Goal: Information Seeking & Learning: Learn about a topic

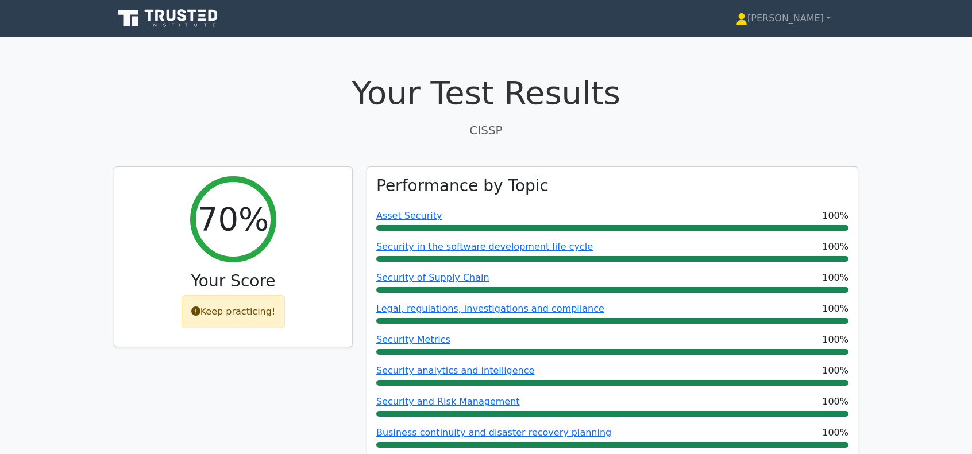
click at [142, 18] on icon at bounding box center [169, 18] width 110 height 22
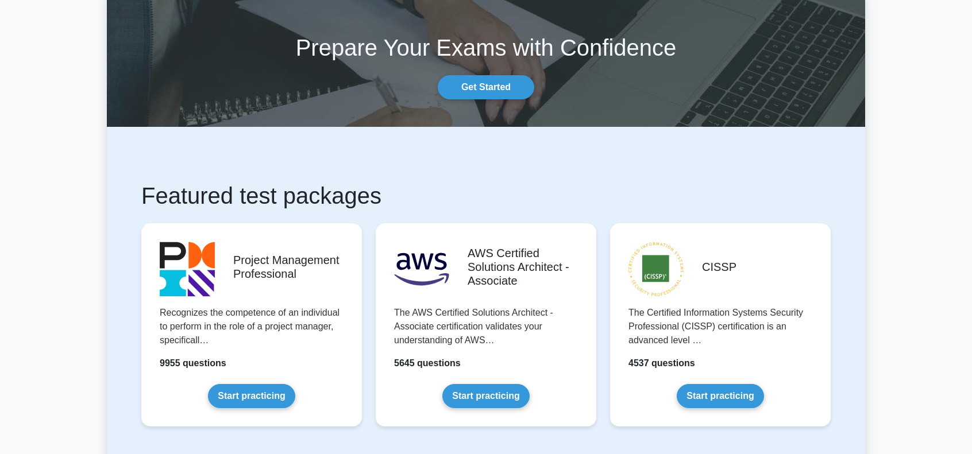
scroll to position [153, 0]
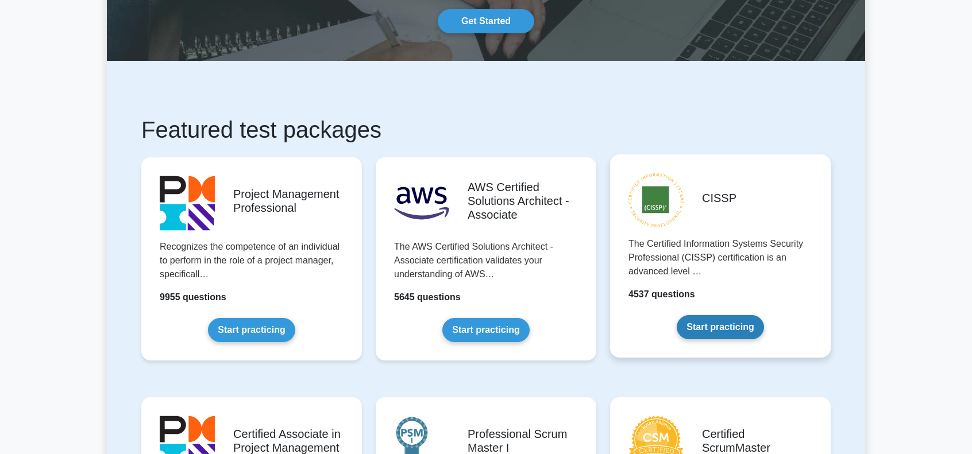
click at [722, 329] on link "Start practicing" at bounding box center [720, 327] width 87 height 24
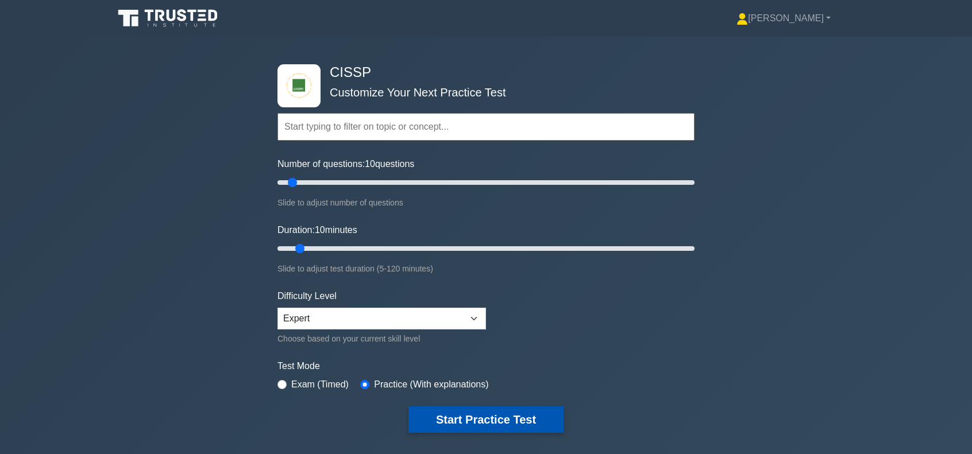
click at [507, 417] on button "Start Practice Test" at bounding box center [485, 420] width 155 height 26
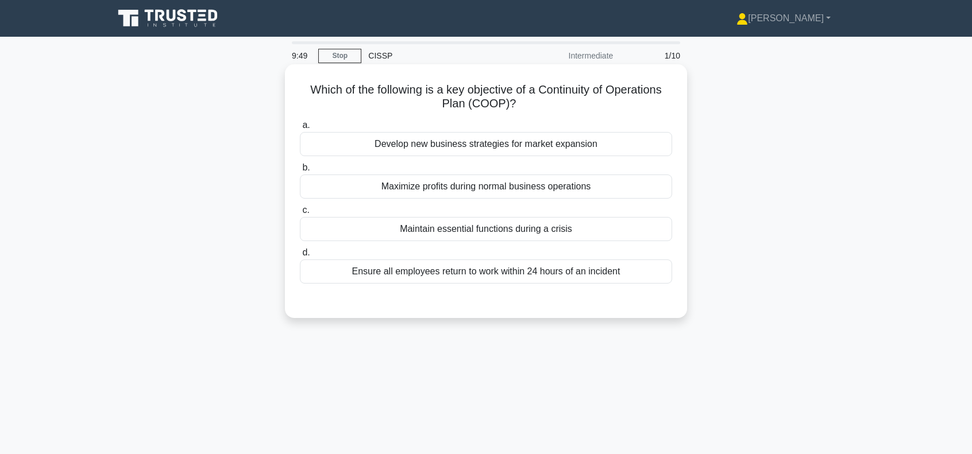
click at [555, 229] on div "Maintain essential functions during a crisis" at bounding box center [486, 229] width 372 height 24
click at [300, 214] on input "c. Maintain essential functions during a crisis" at bounding box center [300, 210] width 0 height 7
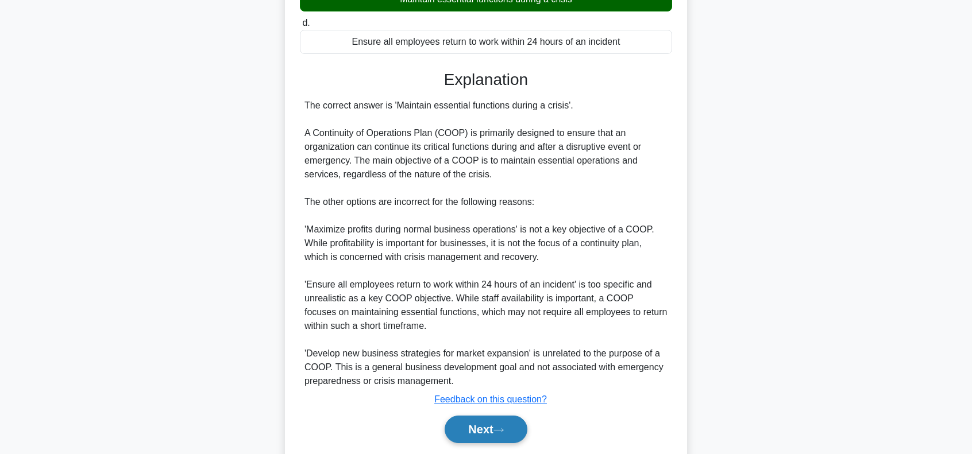
click at [484, 436] on button "Next" at bounding box center [486, 430] width 82 height 28
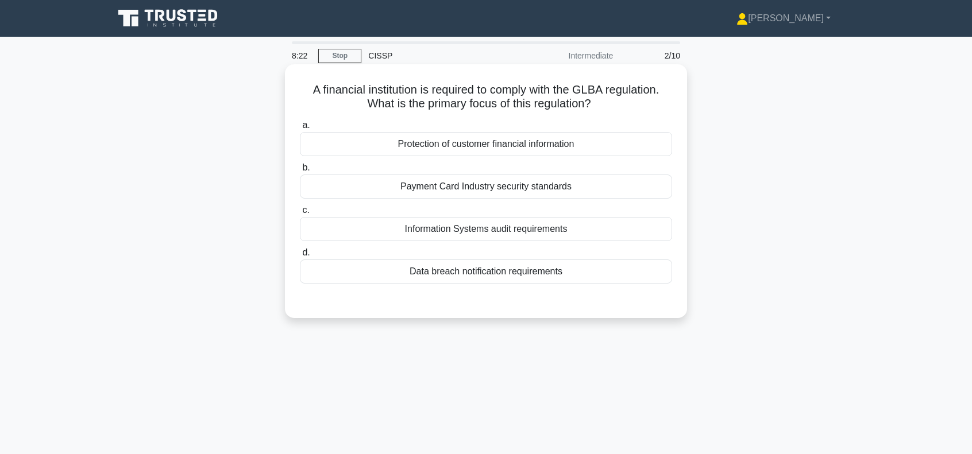
click at [502, 188] on div "Payment Card Industry security standards" at bounding box center [486, 187] width 372 height 24
click at [300, 172] on input "b. Payment Card Industry security standards" at bounding box center [300, 167] width 0 height 7
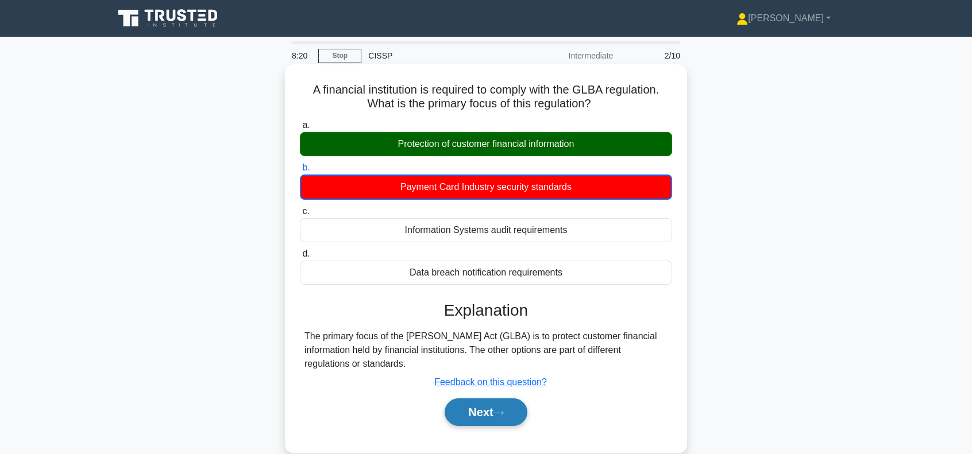
click at [489, 413] on button "Next" at bounding box center [486, 413] width 82 height 28
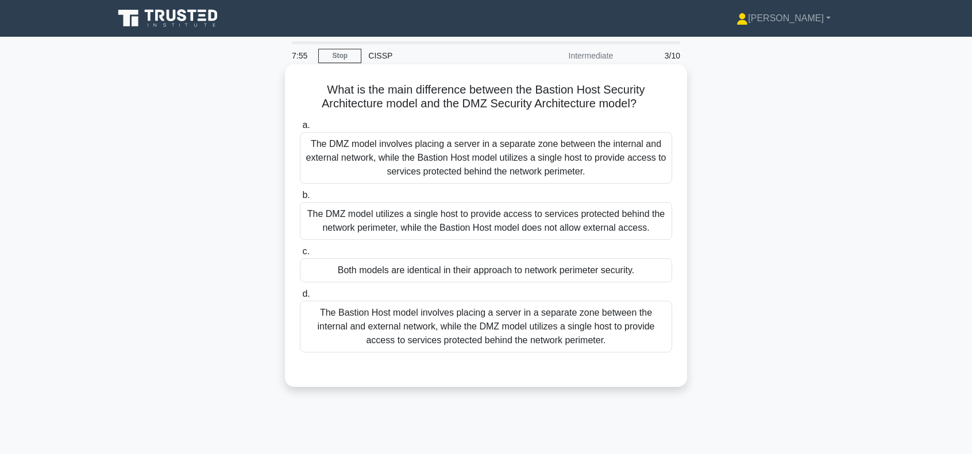
click at [531, 155] on div "The DMZ model involves placing a server in a separate zone between the internal…" at bounding box center [486, 158] width 372 height 52
click at [300, 129] on input "a. The DMZ model involves placing a server in a separate zone between the inter…" at bounding box center [300, 125] width 0 height 7
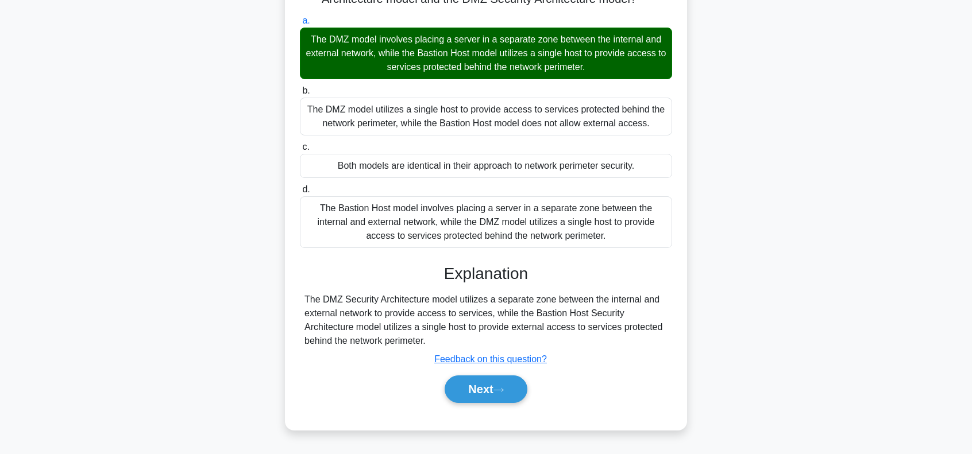
scroll to position [166, 0]
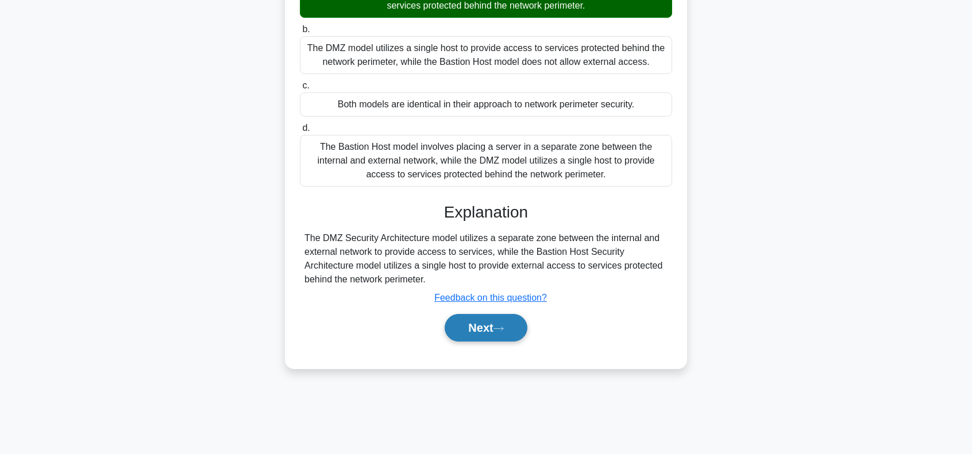
click at [503, 329] on icon at bounding box center [498, 329] width 10 height 6
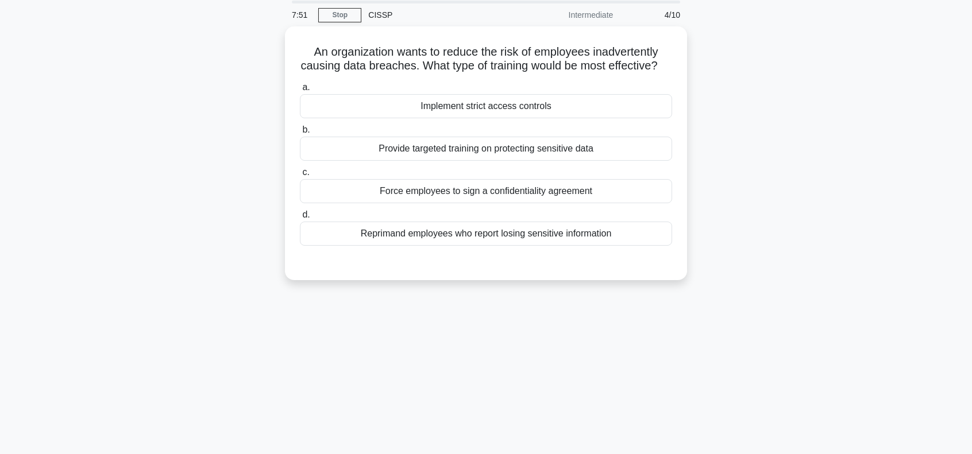
scroll to position [0, 0]
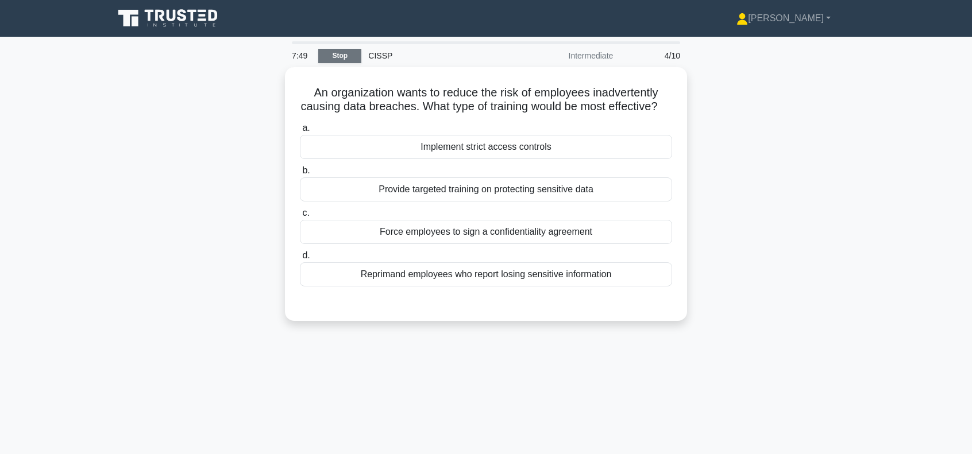
click at [334, 60] on link "Stop" at bounding box center [339, 56] width 43 height 14
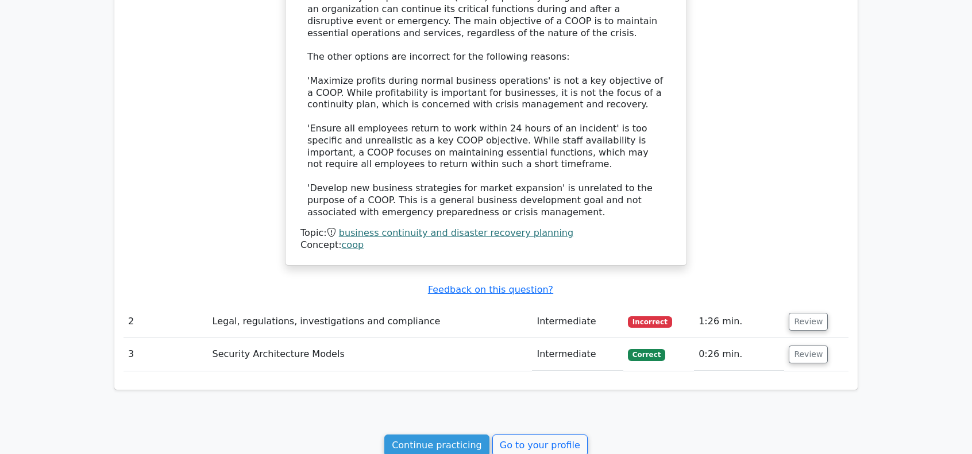
scroll to position [996, 0]
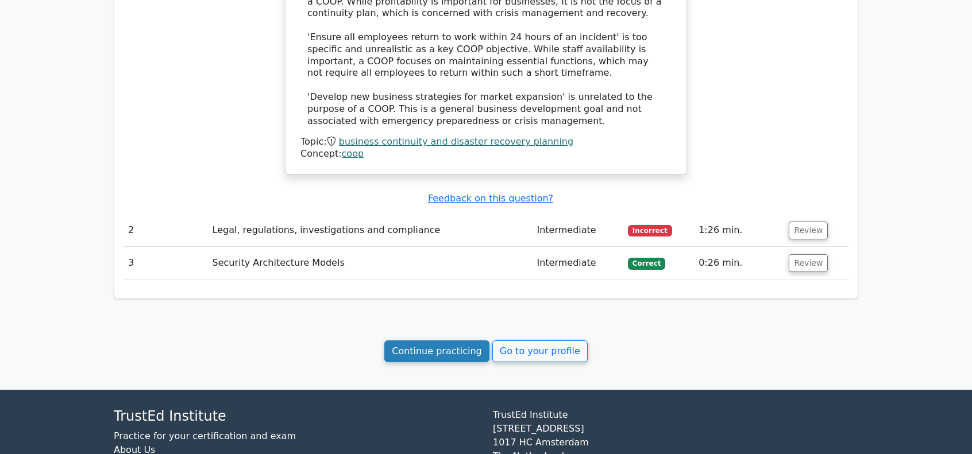
click at [429, 353] on link "Continue practicing" at bounding box center [436, 352] width 105 height 22
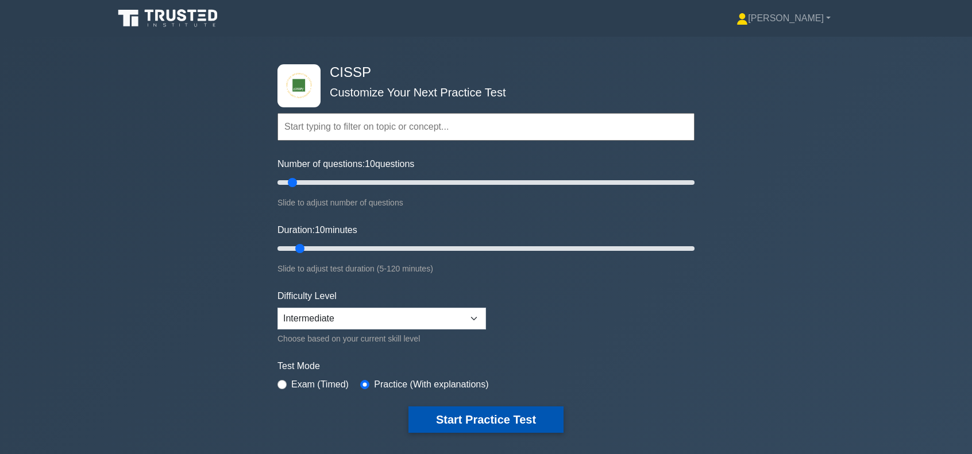
click at [468, 417] on button "Start Practice Test" at bounding box center [485, 420] width 155 height 26
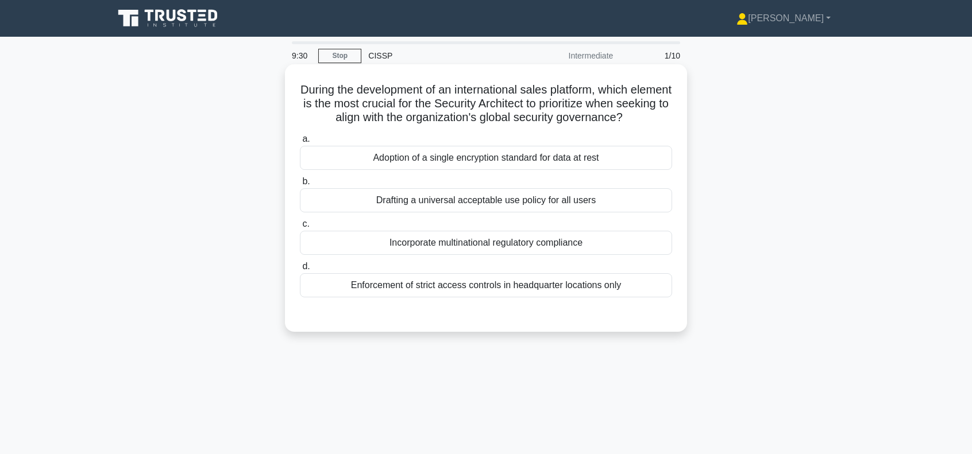
click at [507, 246] on div "Incorporate multinational regulatory compliance" at bounding box center [486, 243] width 372 height 24
click at [300, 228] on input "c. Incorporate multinational regulatory compliance" at bounding box center [300, 224] width 0 height 7
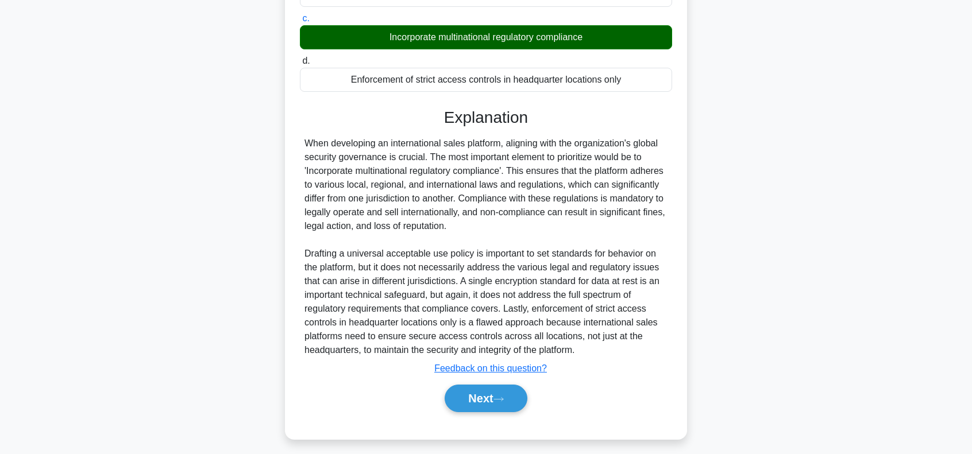
scroll to position [211, 0]
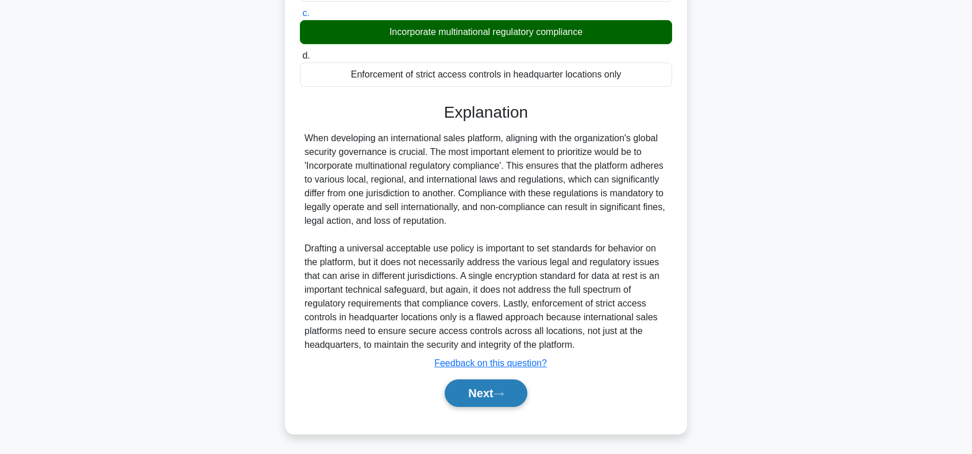
click at [489, 394] on button "Next" at bounding box center [486, 394] width 82 height 28
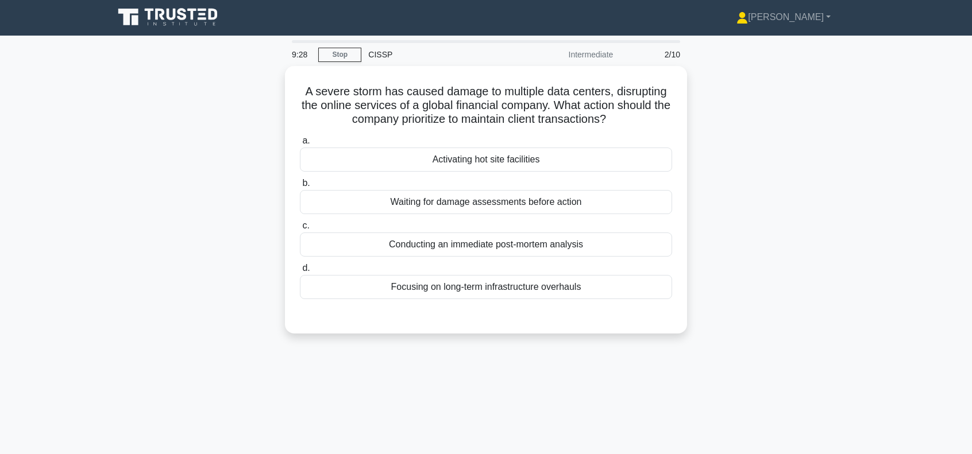
scroll to position [0, 0]
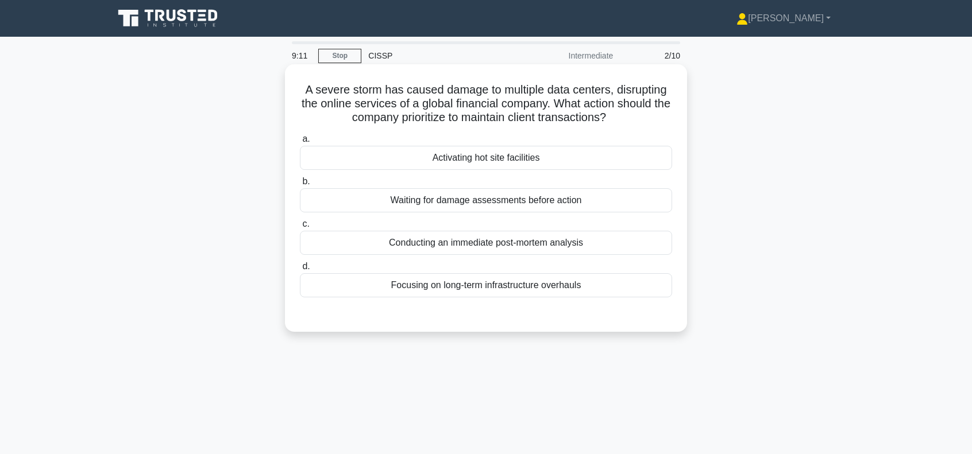
click at [507, 158] on div "Activating hot site facilities" at bounding box center [486, 158] width 372 height 24
click at [300, 143] on input "a. Activating hot site facilities" at bounding box center [300, 139] width 0 height 7
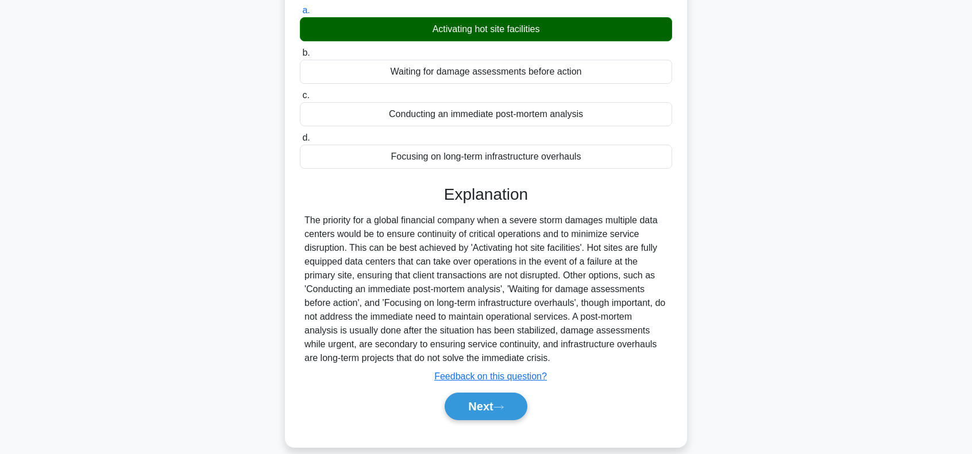
scroll to position [166, 0]
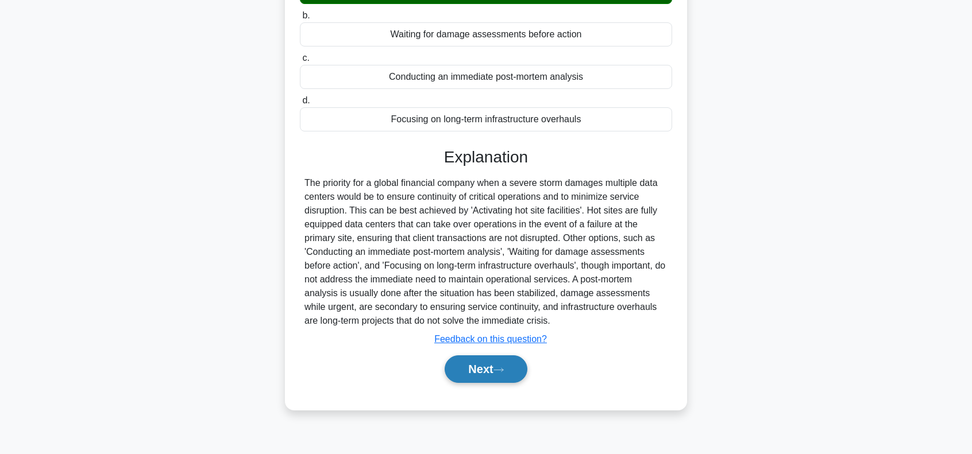
click at [486, 367] on button "Next" at bounding box center [486, 370] width 82 height 28
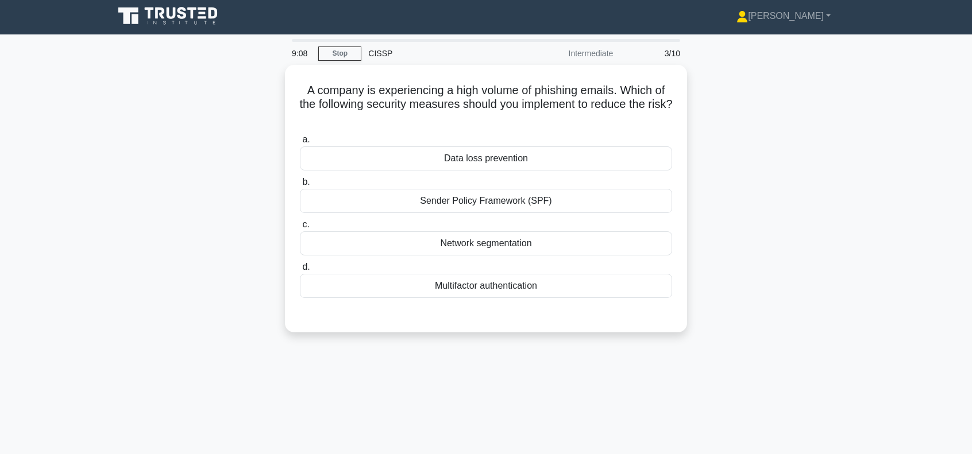
scroll to position [0, 0]
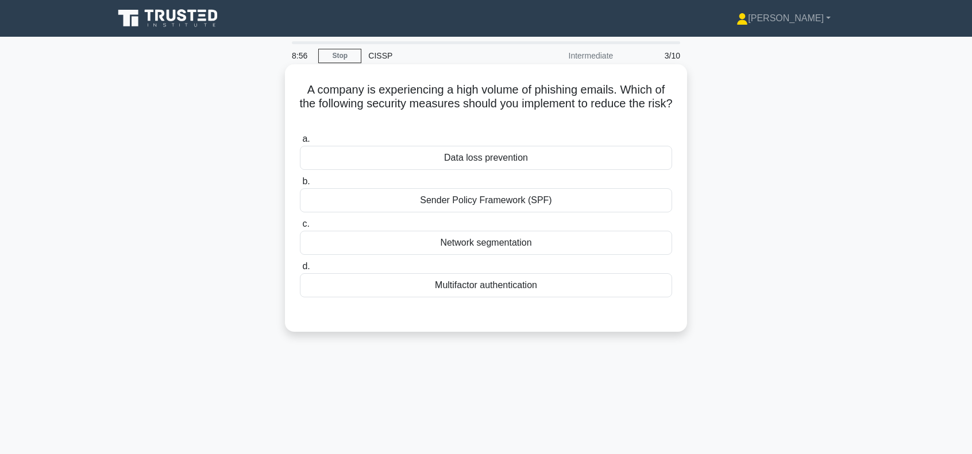
click at [516, 201] on div "Sender Policy Framework (SPF)" at bounding box center [486, 200] width 372 height 24
click at [300, 186] on input "b. Sender Policy Framework (SPF)" at bounding box center [300, 181] width 0 height 7
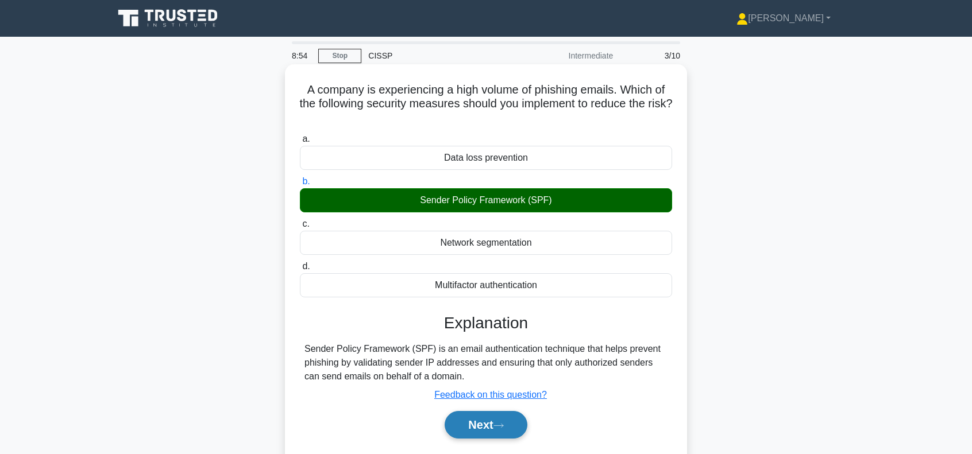
click at [477, 418] on button "Next" at bounding box center [486, 425] width 82 height 28
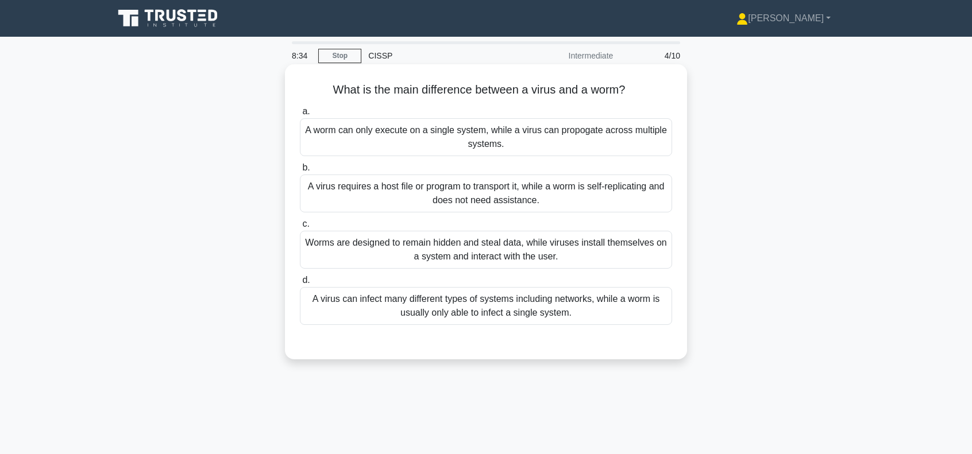
click at [481, 191] on div "A virus requires a host file or program to transport it, while a worm is self-r…" at bounding box center [486, 194] width 372 height 38
click at [300, 172] on input "b. A virus requires a host file or program to transport it, while a worm is sel…" at bounding box center [300, 167] width 0 height 7
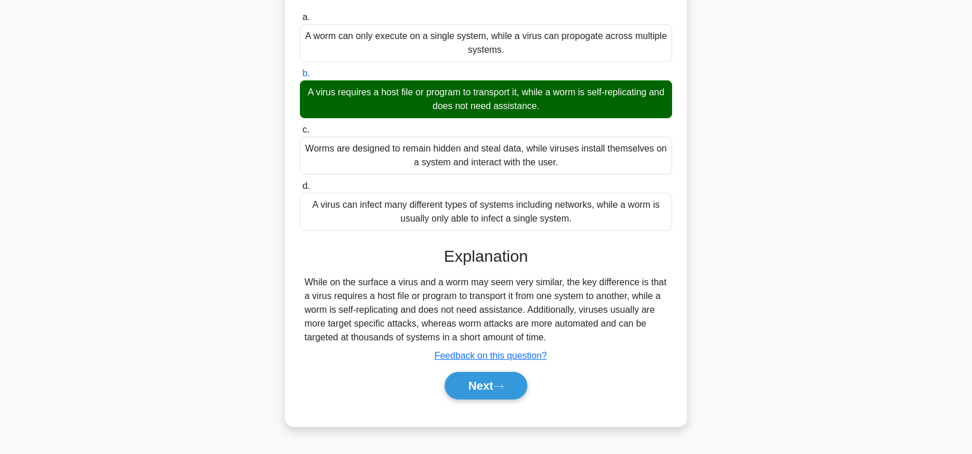
scroll to position [153, 0]
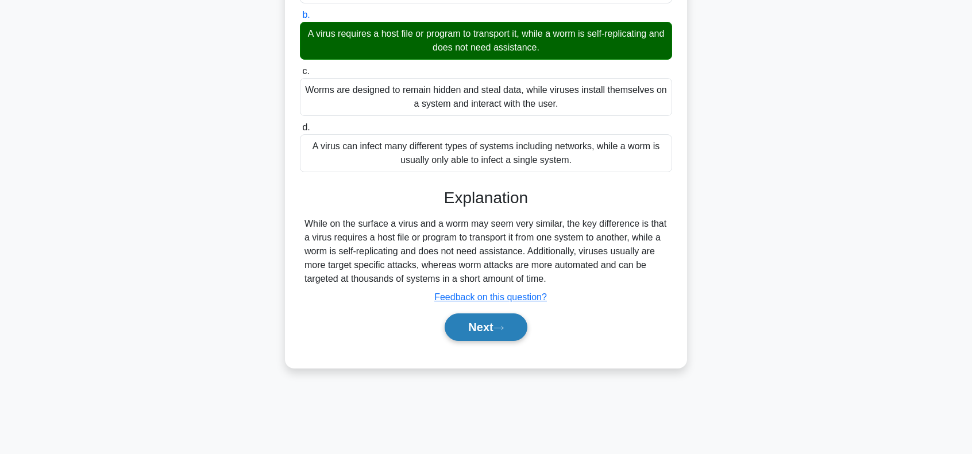
click at [471, 323] on button "Next" at bounding box center [486, 328] width 82 height 28
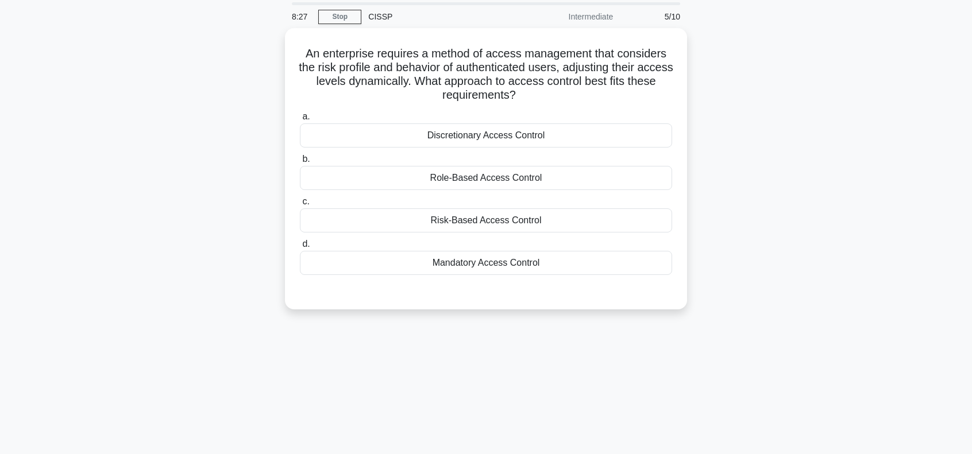
scroll to position [38, 0]
click at [518, 259] on div "Mandatory Access Control" at bounding box center [486, 261] width 372 height 24
click at [300, 246] on input "d. Mandatory Access Control" at bounding box center [300, 242] width 0 height 7
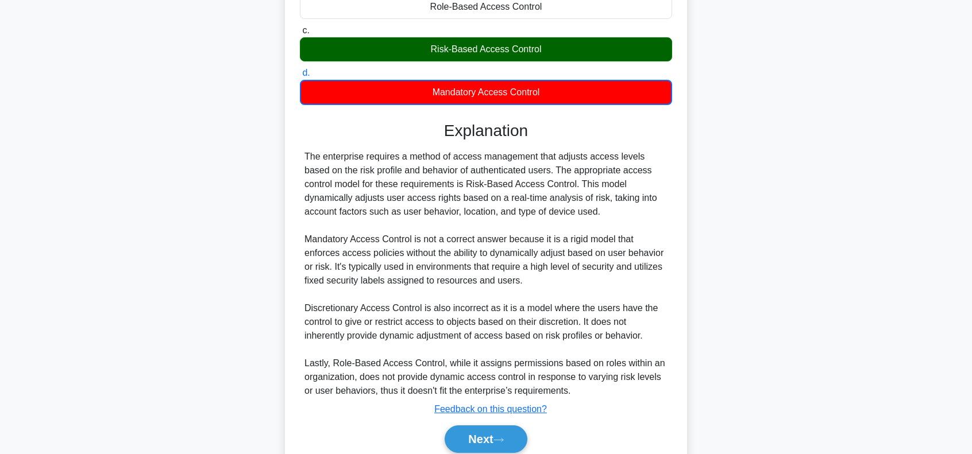
scroll to position [254, 0]
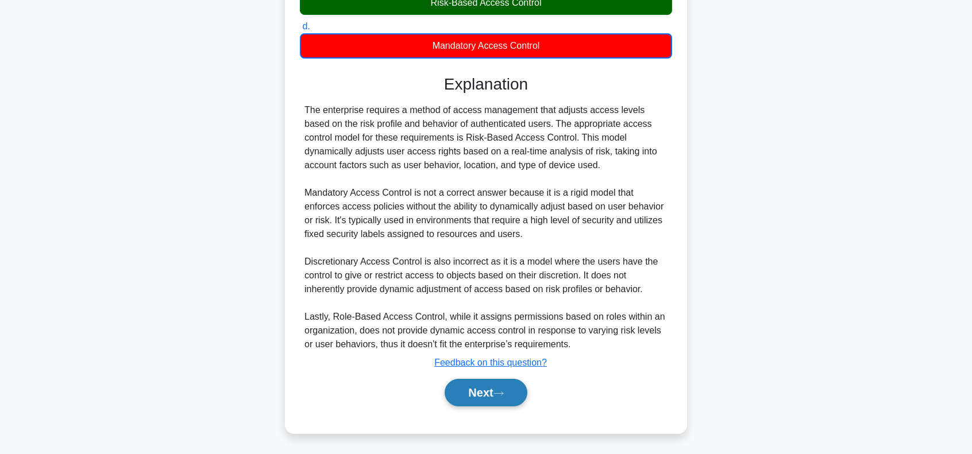
click at [478, 393] on button "Next" at bounding box center [486, 393] width 82 height 28
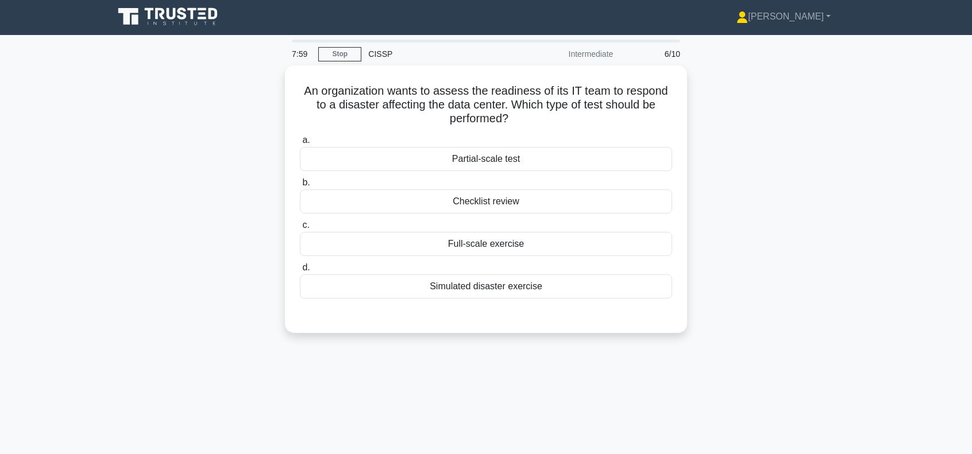
scroll to position [0, 0]
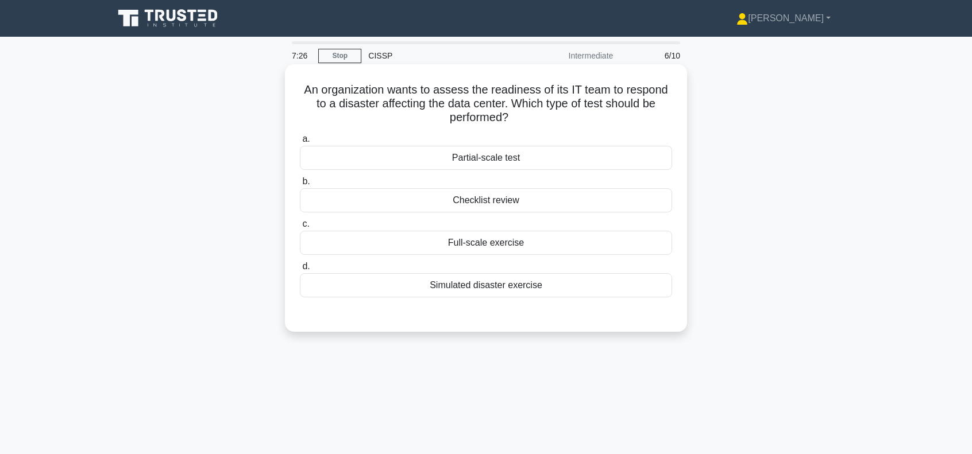
click at [504, 283] on div "Simulated disaster exercise" at bounding box center [486, 285] width 372 height 24
click at [300, 271] on input "d. Simulated disaster exercise" at bounding box center [300, 266] width 0 height 7
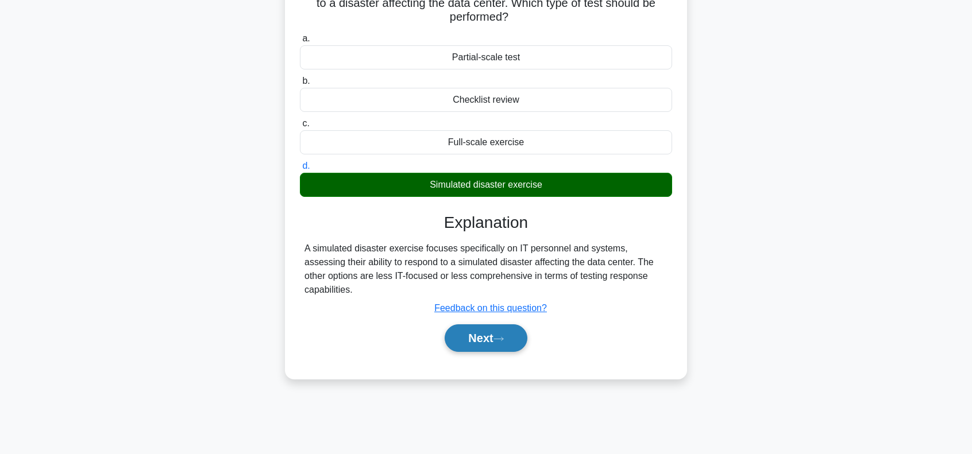
scroll to position [115, 0]
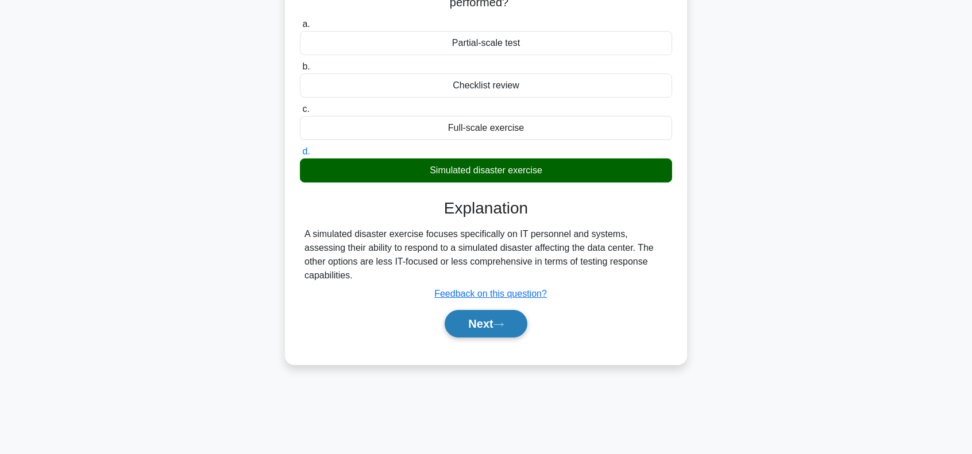
click at [462, 320] on button "Next" at bounding box center [486, 324] width 82 height 28
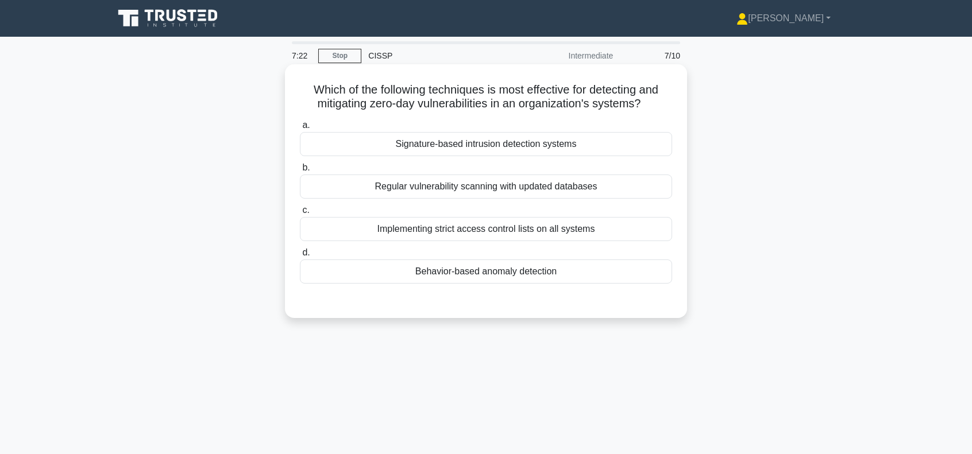
scroll to position [0, 0]
click at [535, 186] on div "Regular vulnerability scanning with updated databases" at bounding box center [486, 187] width 372 height 24
click at [300, 172] on input "b. Regular vulnerability scanning with updated databases" at bounding box center [300, 167] width 0 height 7
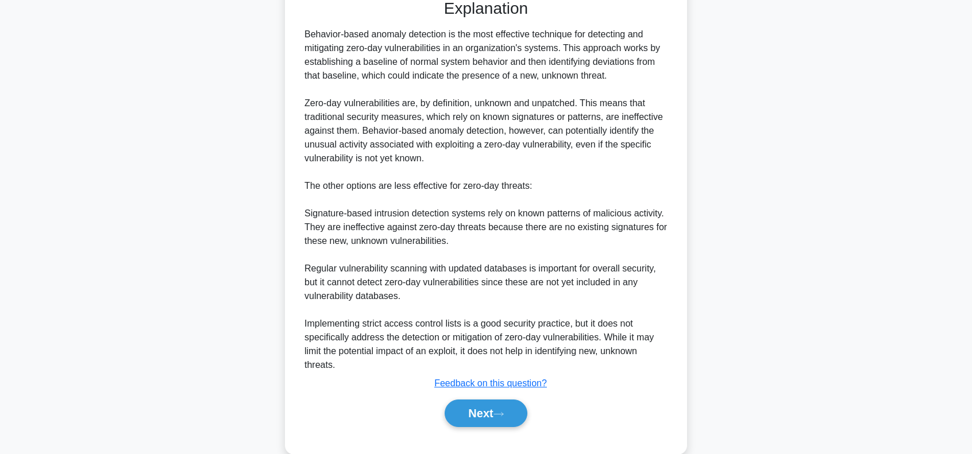
scroll to position [323, 0]
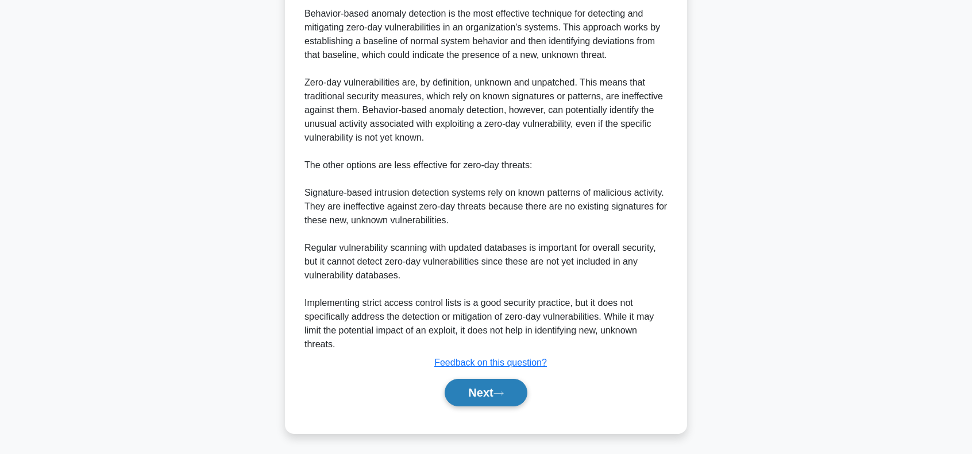
click at [469, 390] on button "Next" at bounding box center [486, 393] width 82 height 28
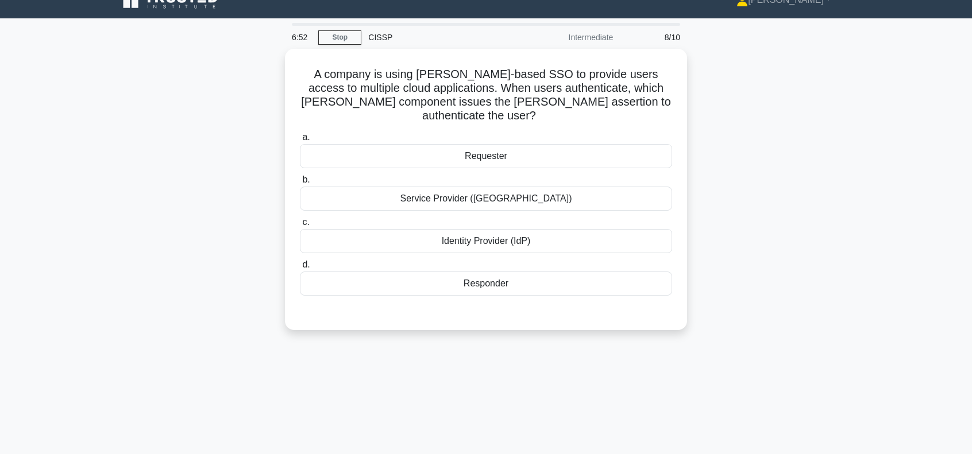
scroll to position [13, 0]
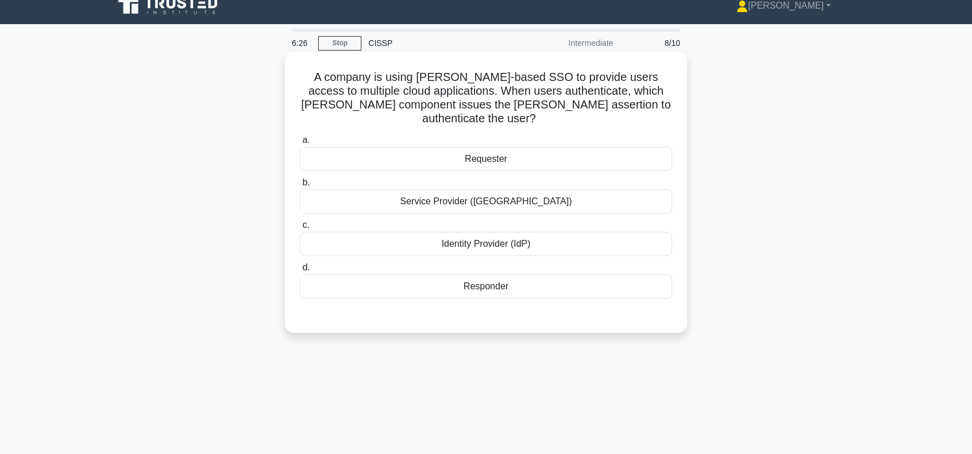
click at [513, 147] on div "Requester" at bounding box center [486, 159] width 372 height 24
click at [300, 144] on input "a. Requester" at bounding box center [300, 140] width 0 height 7
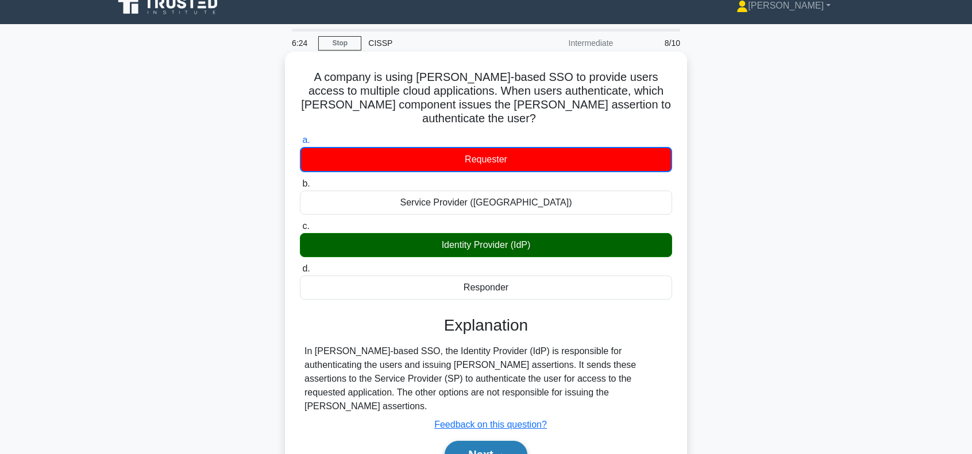
click at [495, 441] on button "Next" at bounding box center [486, 455] width 82 height 28
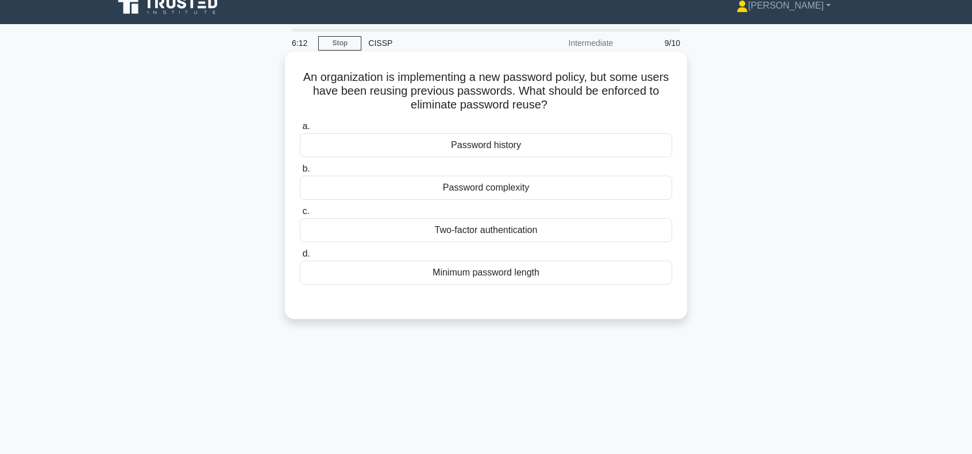
click at [510, 144] on div "Password history" at bounding box center [486, 145] width 372 height 24
click at [300, 130] on input "a. Password history" at bounding box center [300, 126] width 0 height 7
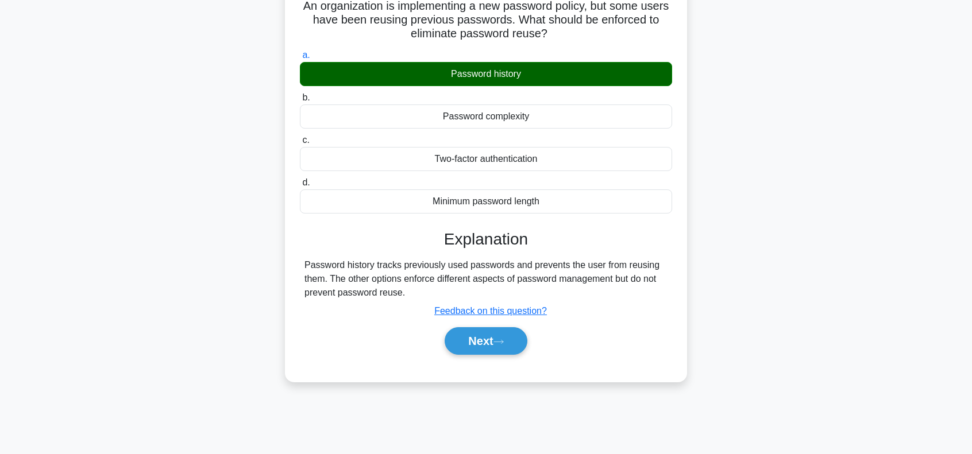
scroll to position [90, 0]
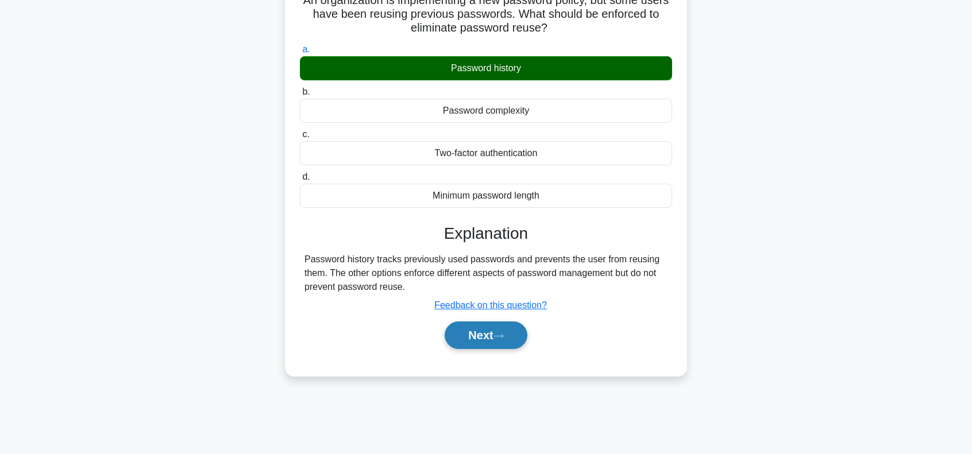
click at [487, 334] on button "Next" at bounding box center [486, 336] width 82 height 28
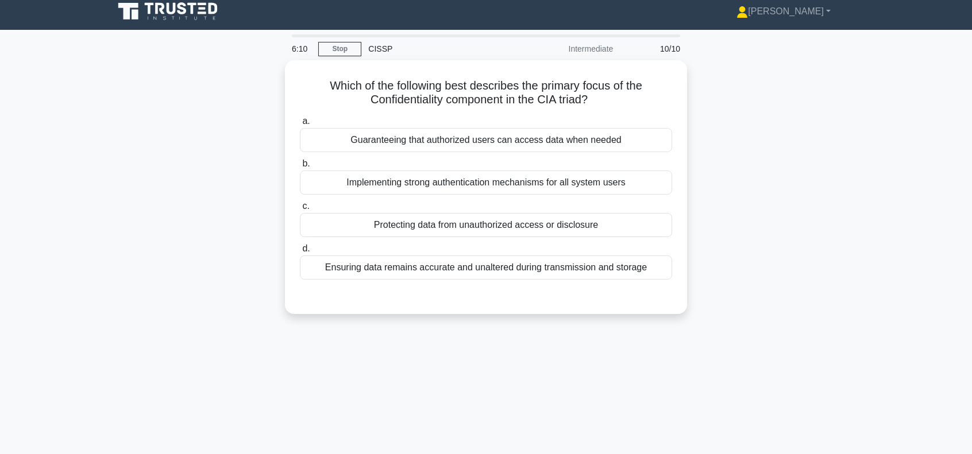
scroll to position [0, 0]
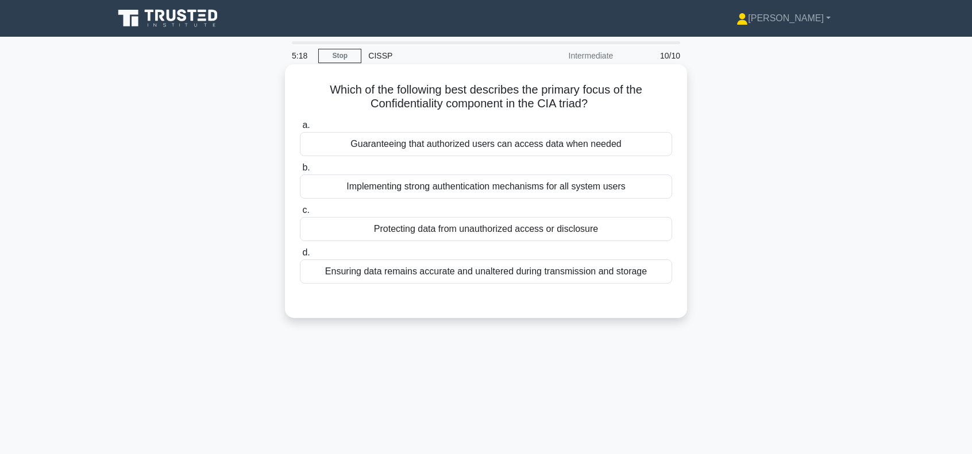
click at [461, 145] on div "Guaranteeing that authorized users can access data when needed" at bounding box center [486, 144] width 372 height 24
click at [300, 129] on input "a. Guaranteeing that authorized users can access data when needed" at bounding box center [300, 125] width 0 height 7
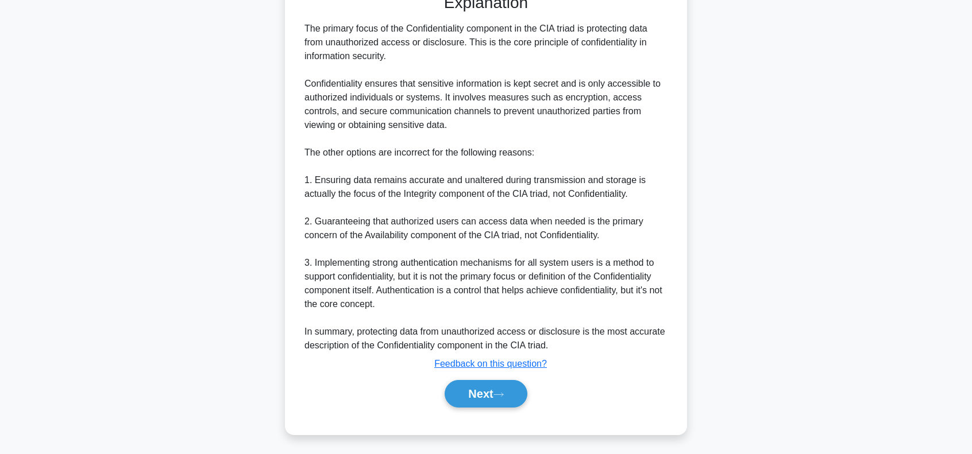
scroll to position [309, 0]
click at [478, 390] on button "Next" at bounding box center [486, 393] width 82 height 28
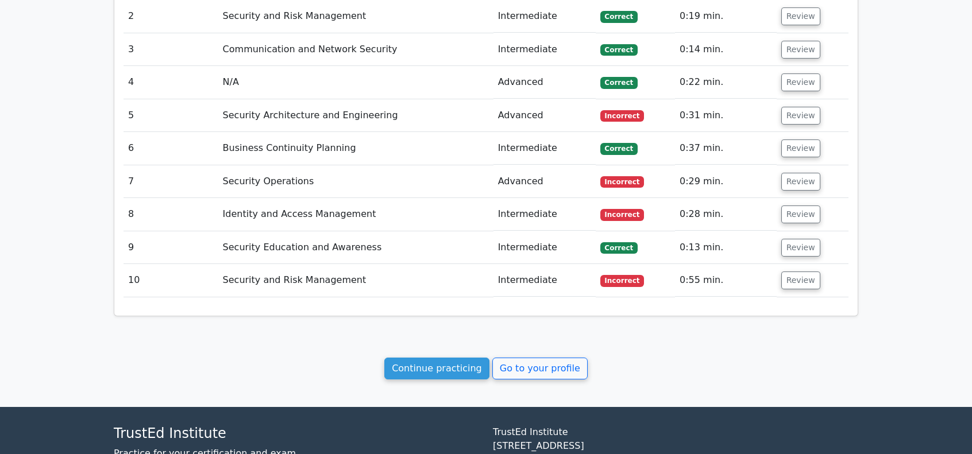
scroll to position [1343, 0]
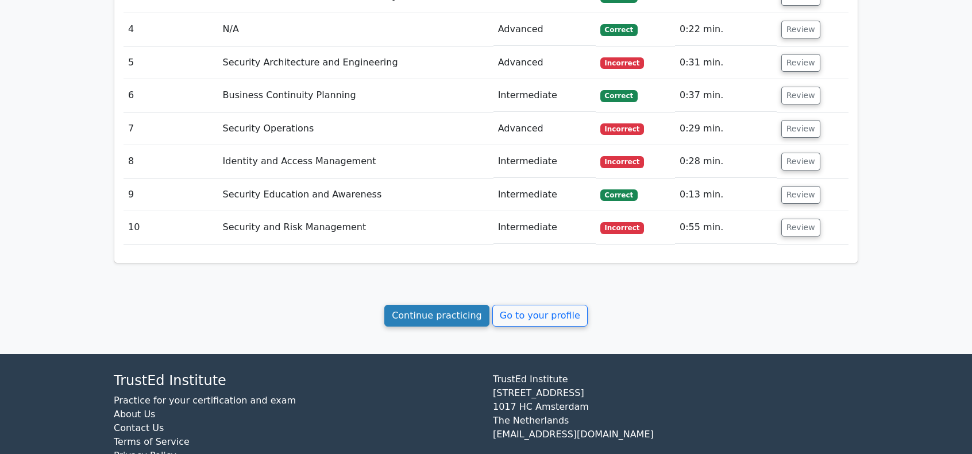
click at [466, 305] on link "Continue practicing" at bounding box center [436, 316] width 105 height 22
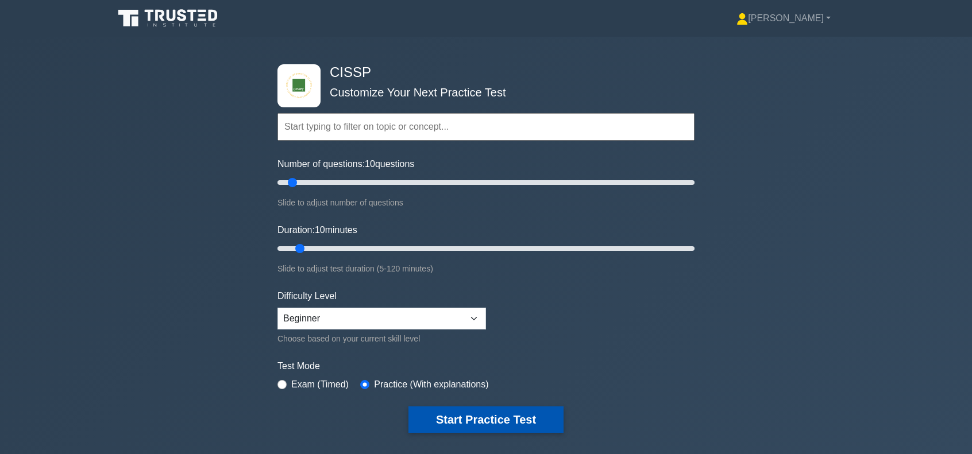
click at [491, 418] on button "Start Practice Test" at bounding box center [485, 420] width 155 height 26
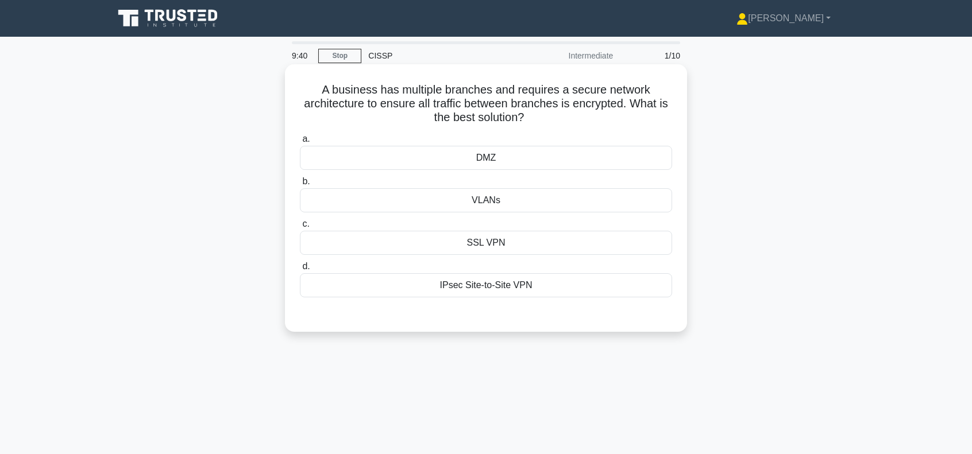
click at [494, 284] on div "IPsec Site-to-Site VPN" at bounding box center [486, 285] width 372 height 24
click at [300, 271] on input "d. IPsec Site-to-Site VPN" at bounding box center [300, 266] width 0 height 7
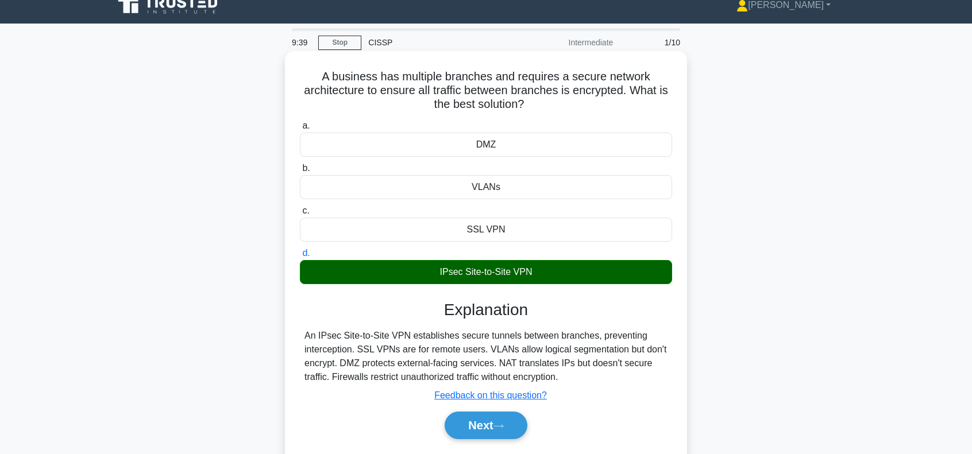
scroll to position [76, 0]
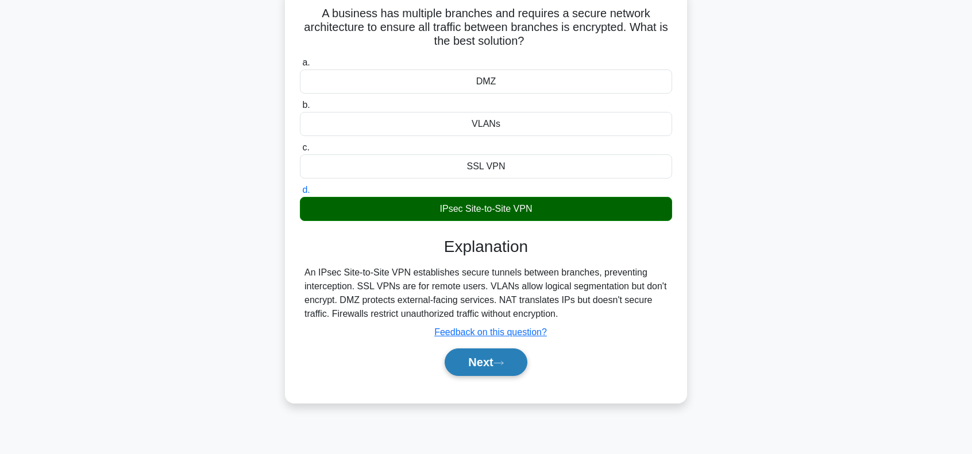
click at [486, 359] on button "Next" at bounding box center [486, 363] width 82 height 28
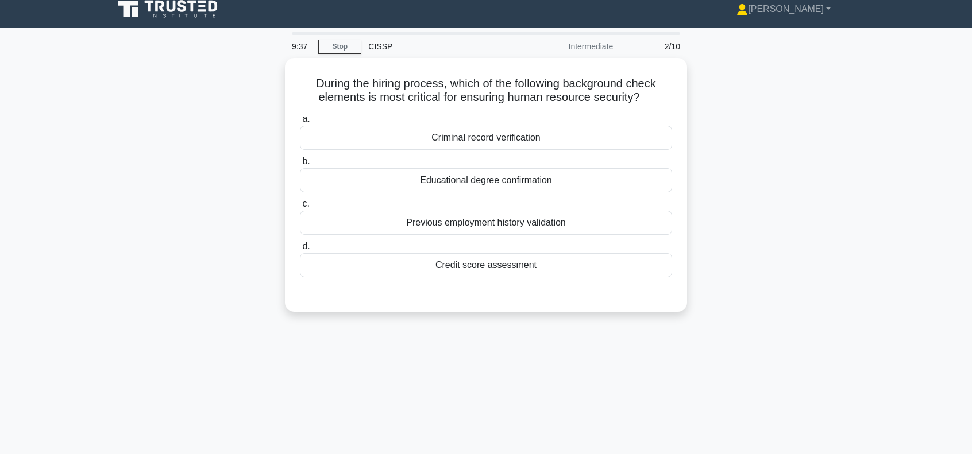
scroll to position [0, 0]
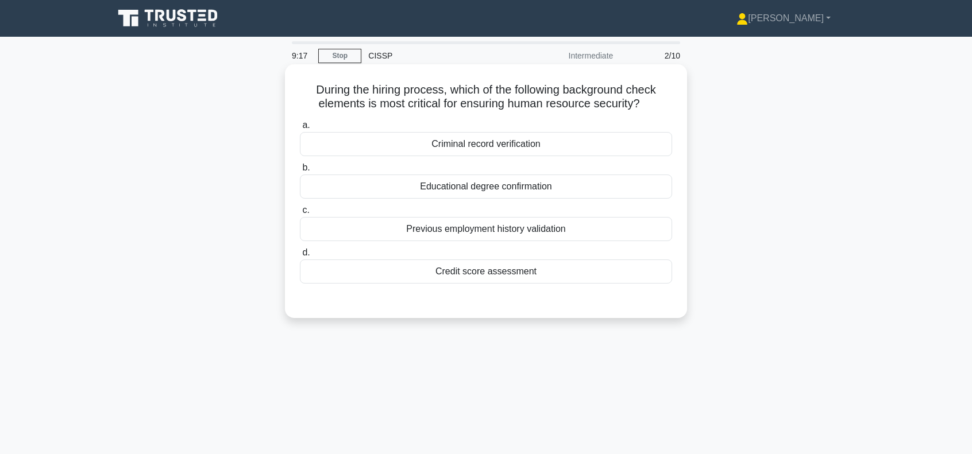
click at [525, 145] on div "Criminal record verification" at bounding box center [486, 144] width 372 height 24
click at [300, 129] on input "a. Criminal record verification" at bounding box center [300, 125] width 0 height 7
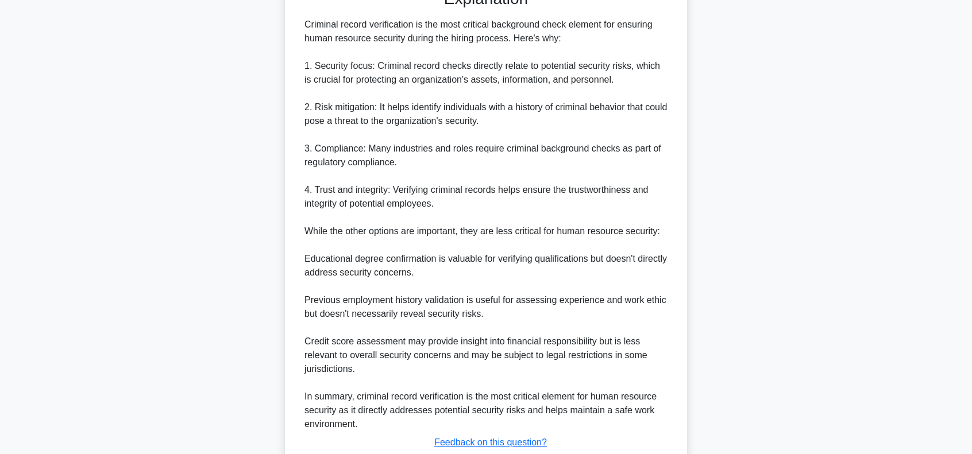
scroll to position [345, 0]
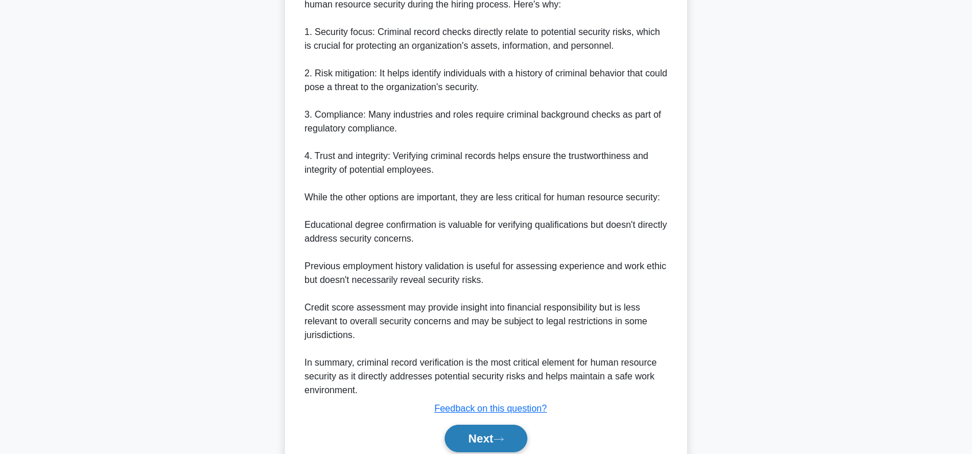
click at [481, 436] on button "Next" at bounding box center [486, 439] width 82 height 28
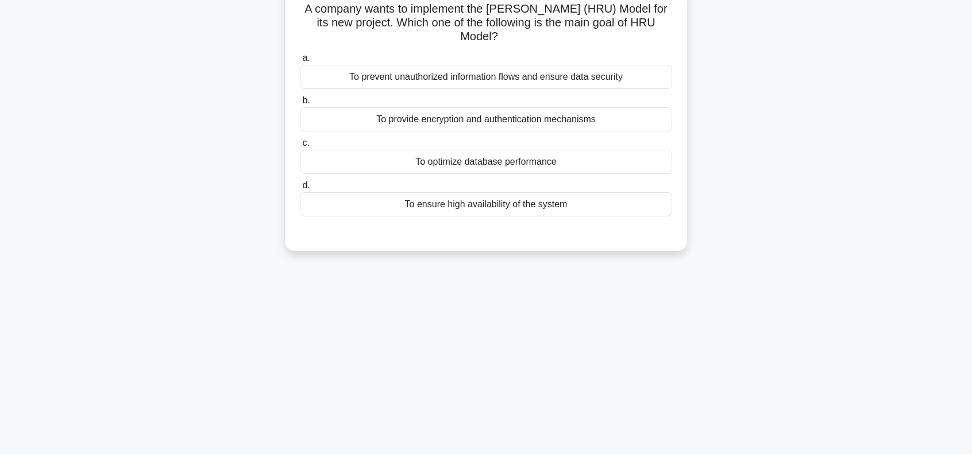
scroll to position [13, 0]
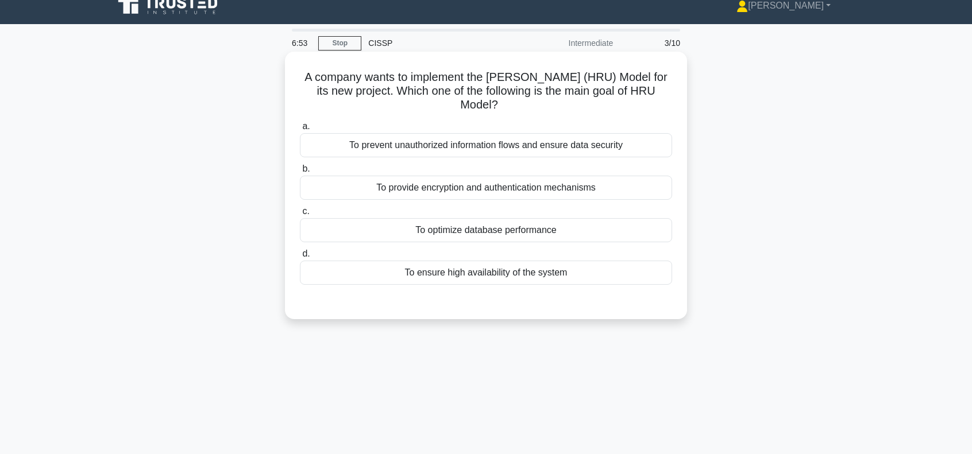
click at [495, 187] on div "To provide encryption and authentication mechanisms" at bounding box center [486, 188] width 372 height 24
click at [300, 173] on input "b. To provide encryption and authentication mechanisms" at bounding box center [300, 168] width 0 height 7
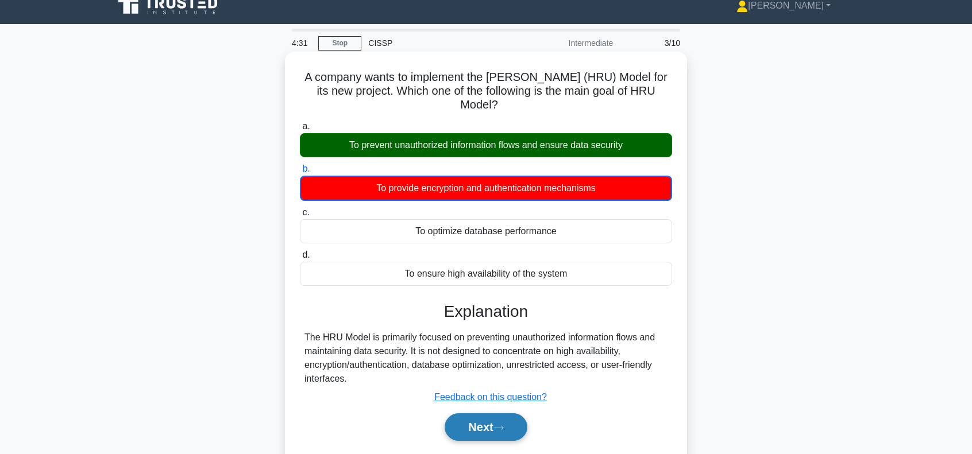
click at [479, 422] on button "Next" at bounding box center [486, 428] width 82 height 28
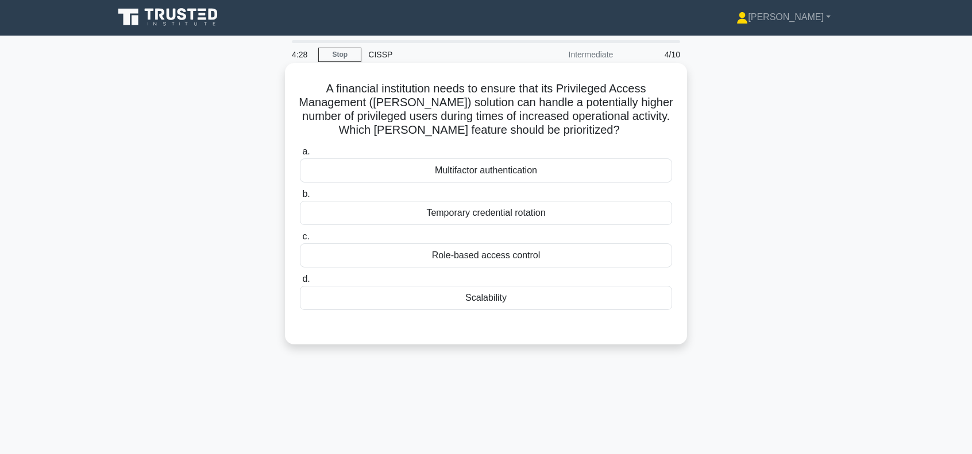
scroll to position [0, 0]
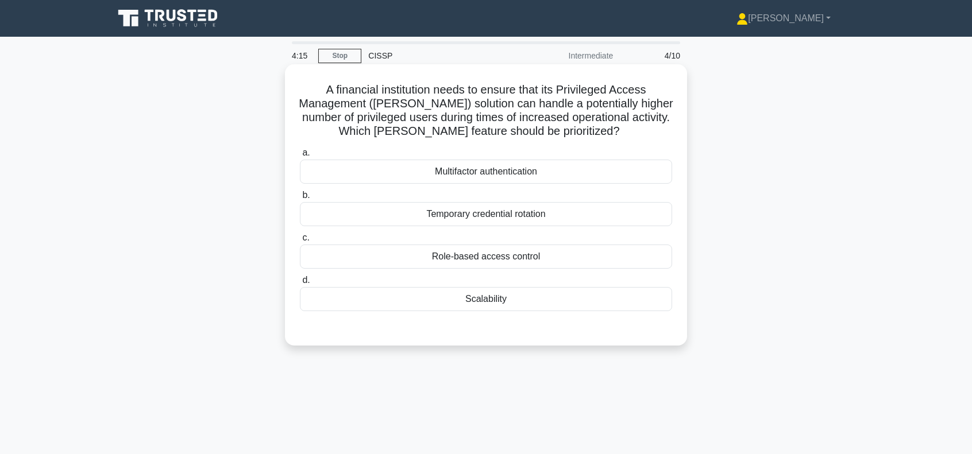
click at [517, 299] on div "Scalability" at bounding box center [486, 299] width 372 height 24
click at [300, 284] on input "d. Scalability" at bounding box center [300, 280] width 0 height 7
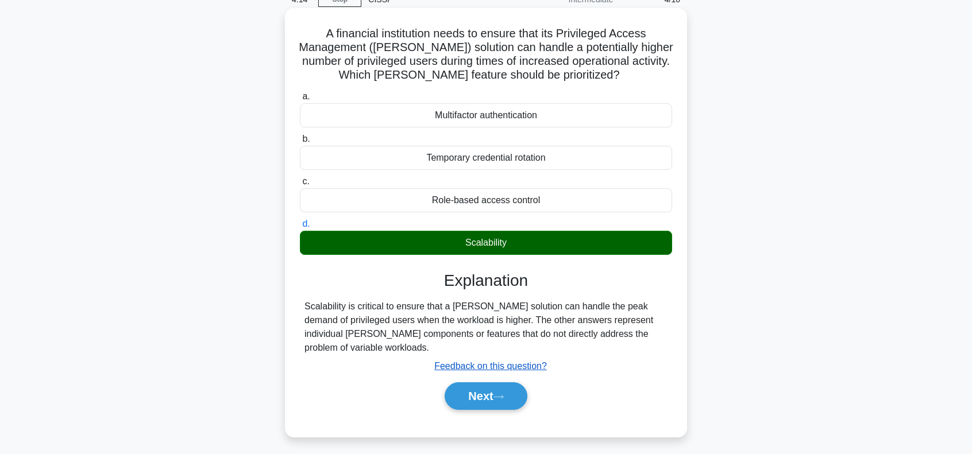
scroll to position [76, 0]
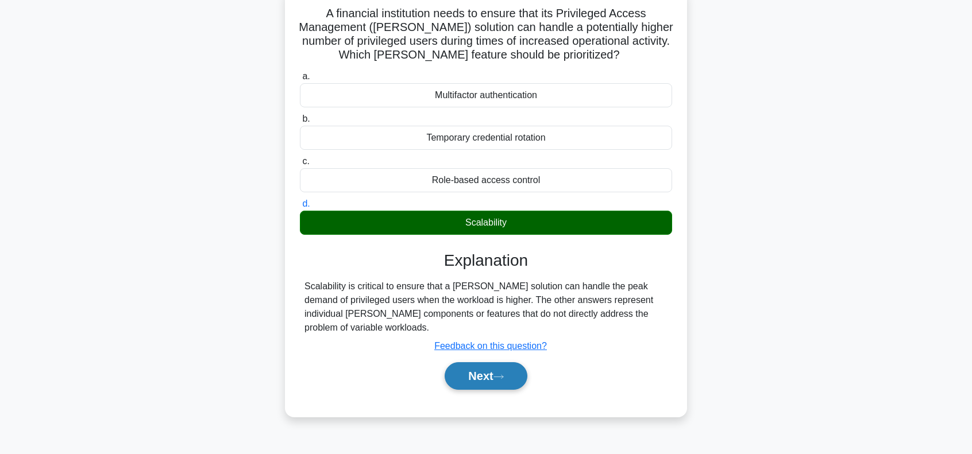
click at [476, 369] on button "Next" at bounding box center [486, 377] width 82 height 28
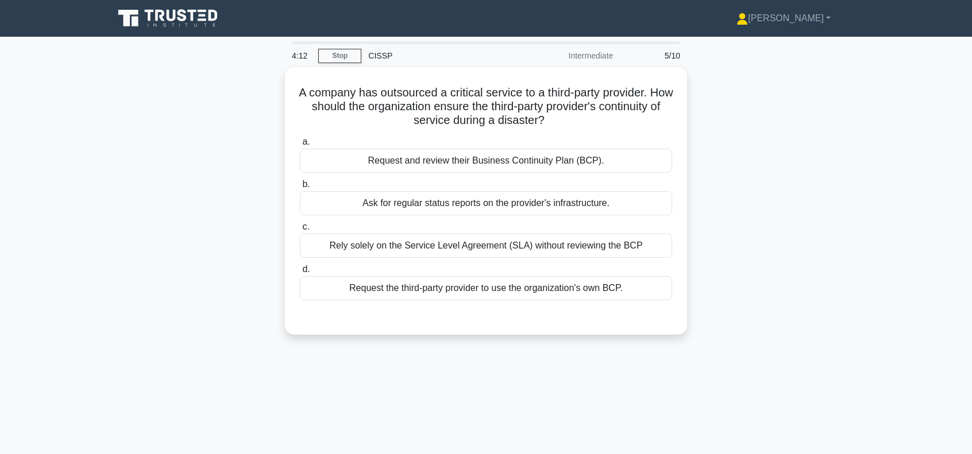
scroll to position [0, 0]
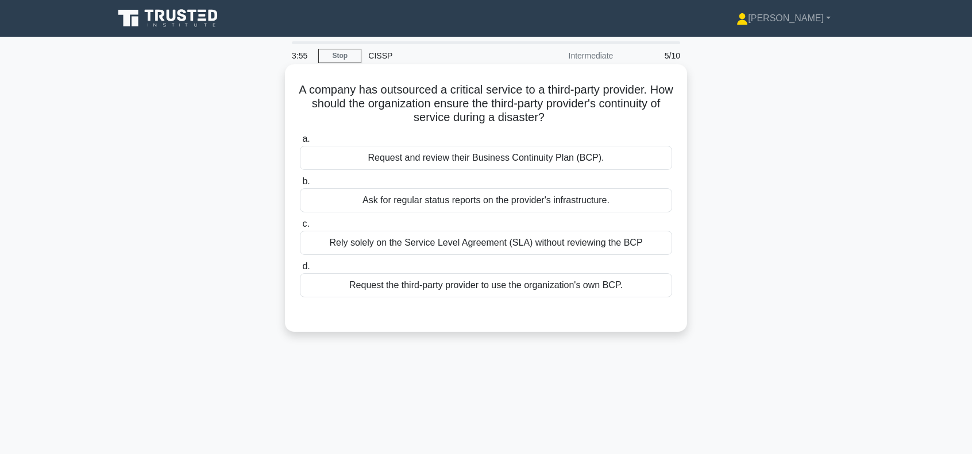
click at [487, 158] on div "Request and review their Business Continuity Plan (BCP)." at bounding box center [486, 158] width 372 height 24
click at [300, 143] on input "a. Request and review their Business Continuity Plan (BCP)." at bounding box center [300, 139] width 0 height 7
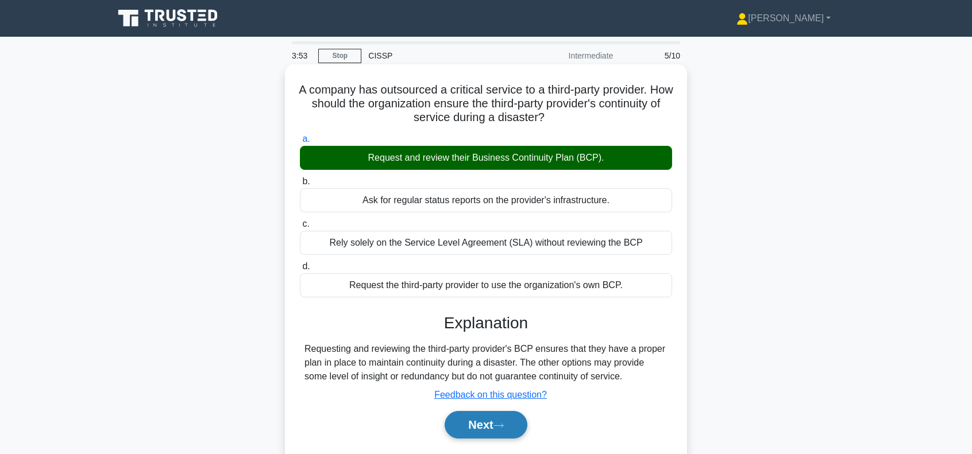
click at [484, 426] on button "Next" at bounding box center [486, 425] width 82 height 28
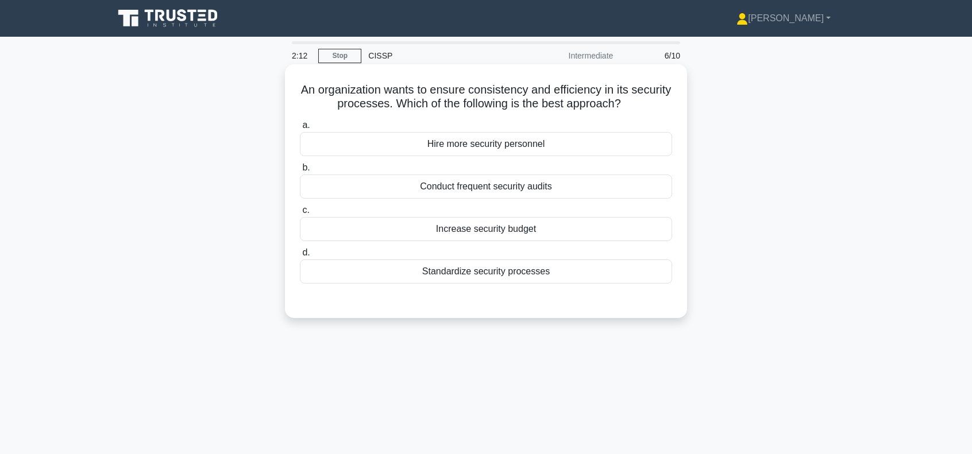
click at [485, 272] on div "Standardize security processes" at bounding box center [486, 272] width 372 height 24
click at [300, 257] on input "d. Standardize security processes" at bounding box center [300, 252] width 0 height 7
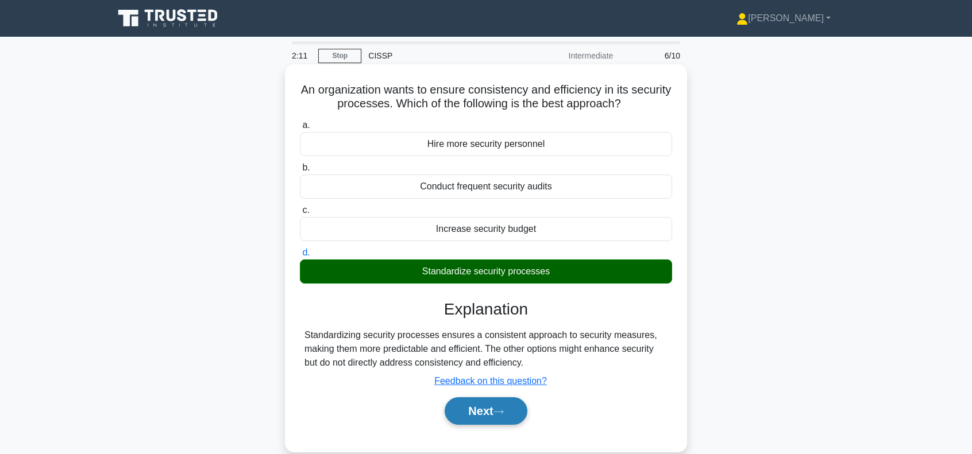
click at [473, 410] on button "Next" at bounding box center [486, 412] width 82 height 28
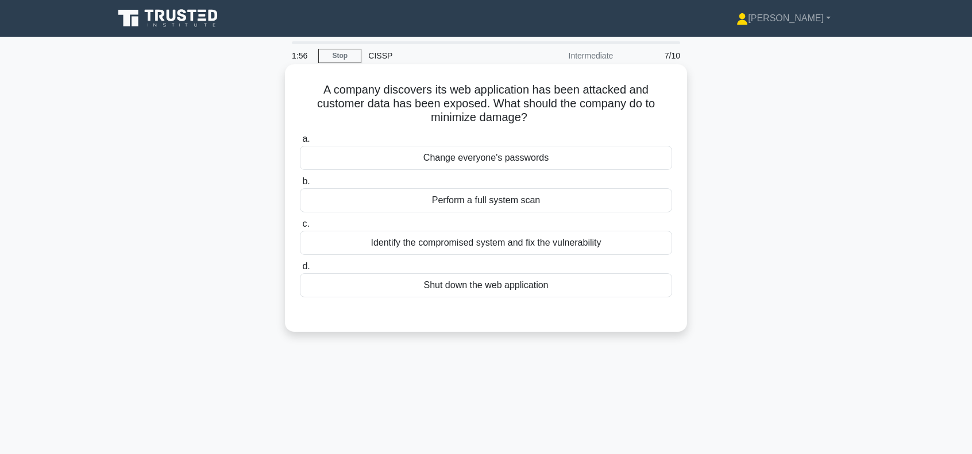
click at [555, 246] on div "Identify the compromised system and fix the vulnerability" at bounding box center [486, 243] width 372 height 24
click at [300, 228] on input "c. Identify the compromised system and fix the vulnerability" at bounding box center [300, 224] width 0 height 7
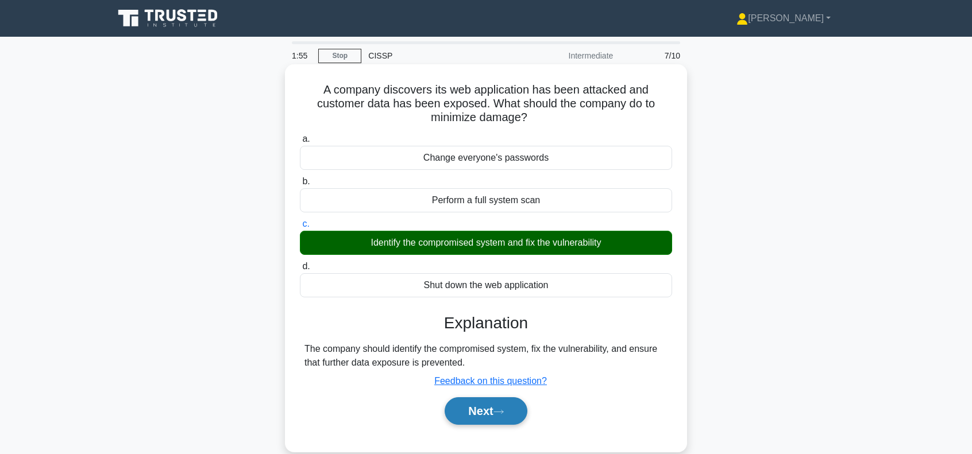
click at [461, 410] on button "Next" at bounding box center [486, 412] width 82 height 28
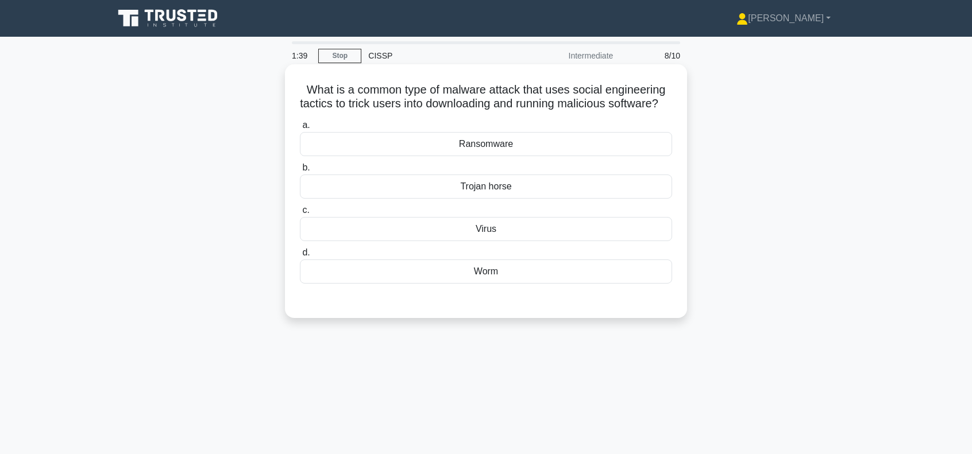
click at [498, 199] on div "Trojan horse" at bounding box center [486, 187] width 372 height 24
click at [300, 172] on input "b. Trojan horse" at bounding box center [300, 167] width 0 height 7
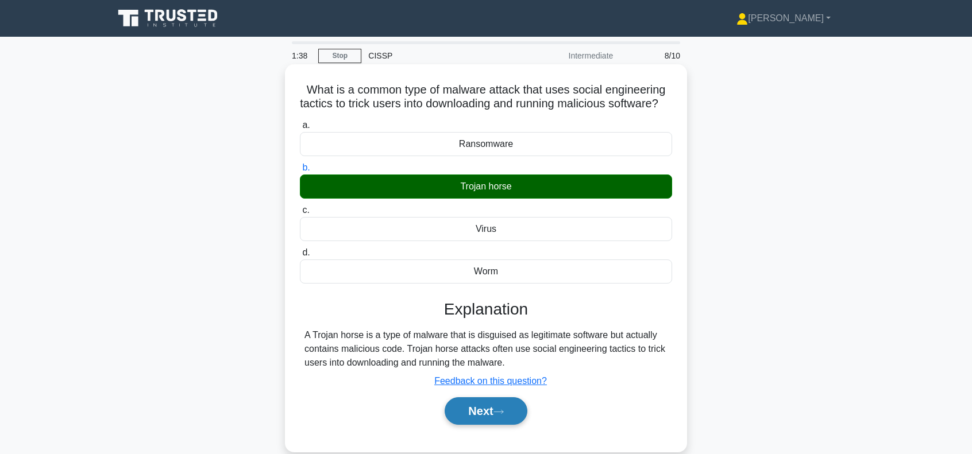
click at [472, 418] on button "Next" at bounding box center [486, 412] width 82 height 28
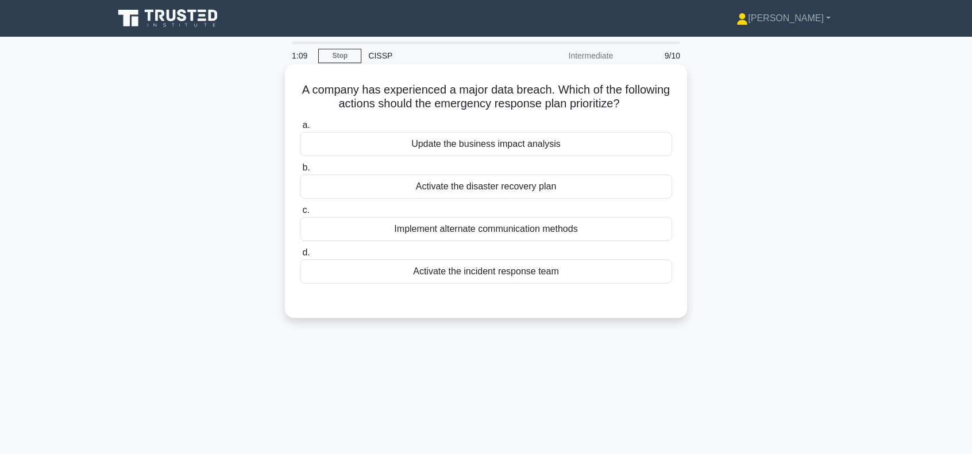
click at [527, 273] on div "Activate the incident response team" at bounding box center [486, 272] width 372 height 24
click at [300, 257] on input "d. Activate the incident response team" at bounding box center [300, 252] width 0 height 7
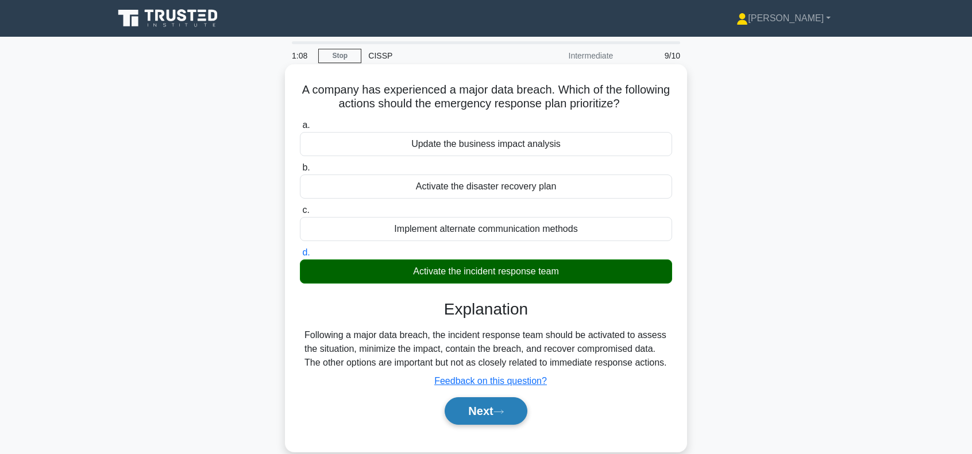
click at [485, 420] on button "Next" at bounding box center [486, 412] width 82 height 28
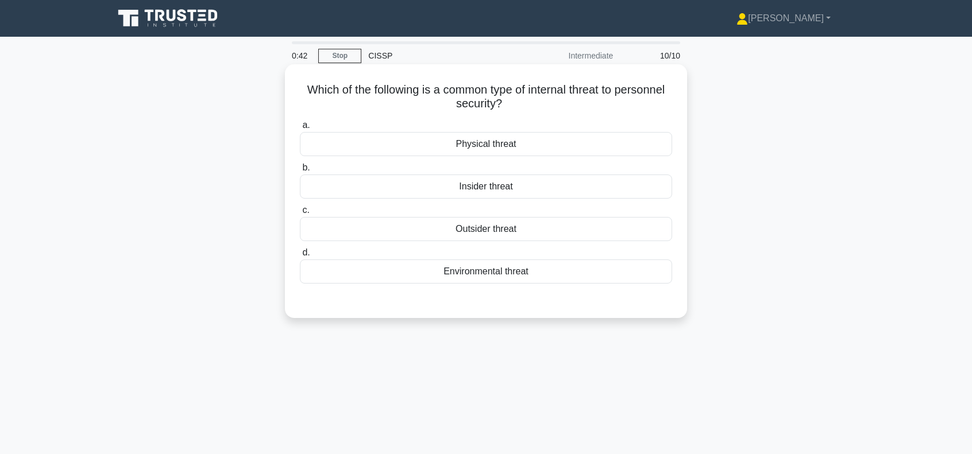
click at [526, 145] on div "Physical threat" at bounding box center [486, 144] width 372 height 24
click at [300, 129] on input "a. Physical threat" at bounding box center [300, 125] width 0 height 7
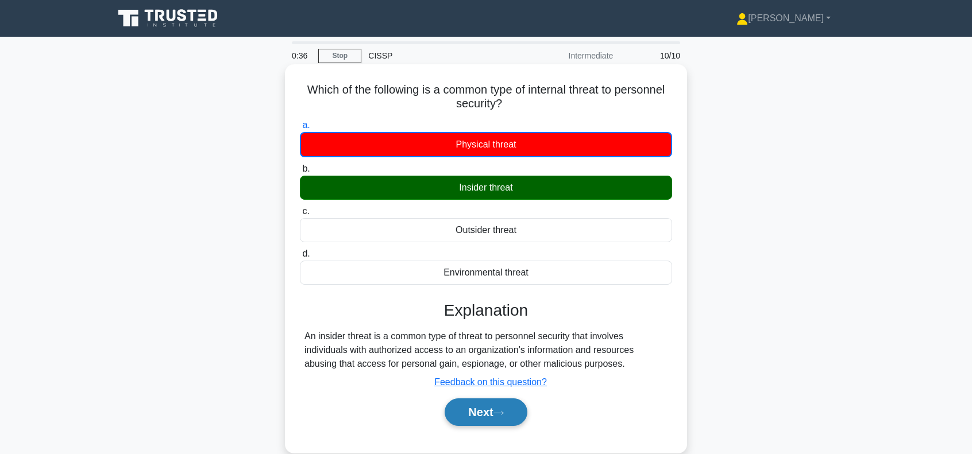
click at [509, 408] on button "Next" at bounding box center [486, 413] width 82 height 28
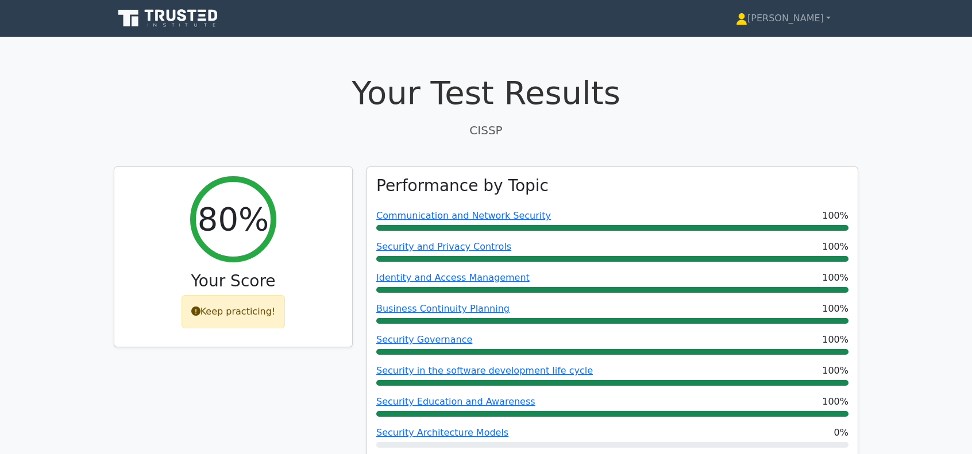
click at [481, 411] on div "Security Education and Awareness 100%" at bounding box center [612, 406] width 472 height 22
